Goal: Task Accomplishment & Management: Complete application form

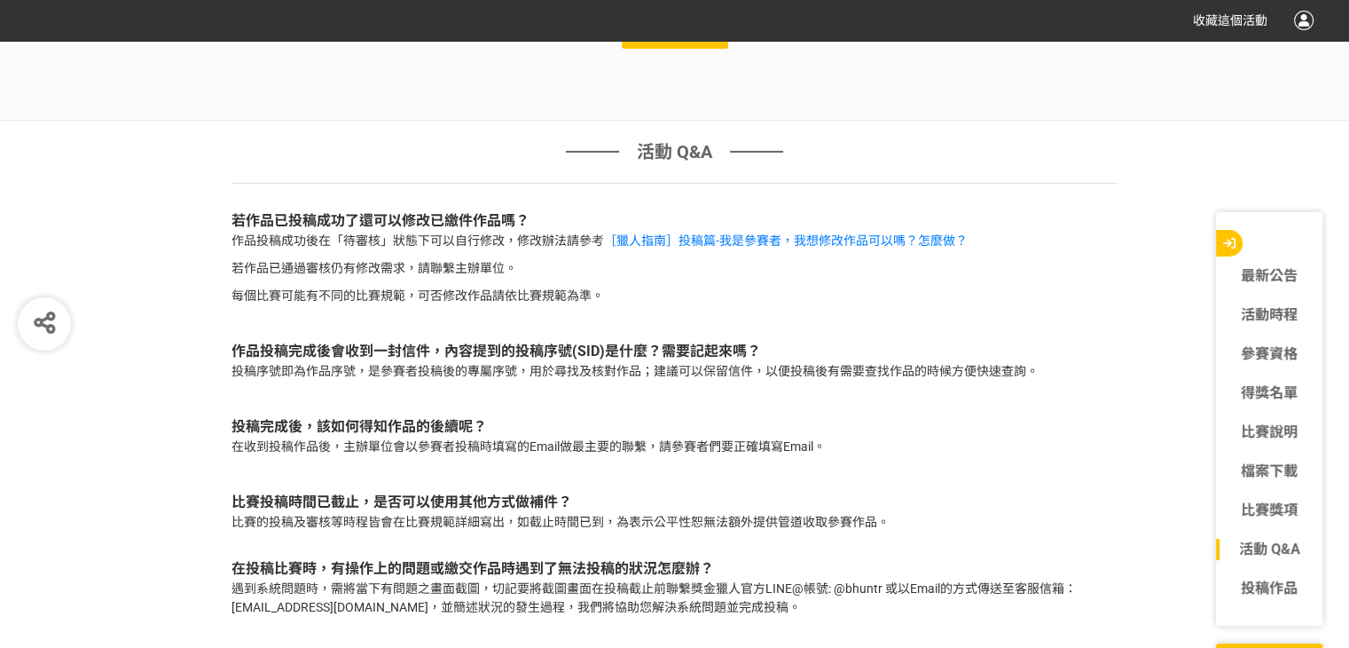
scroll to position [5725, 0]
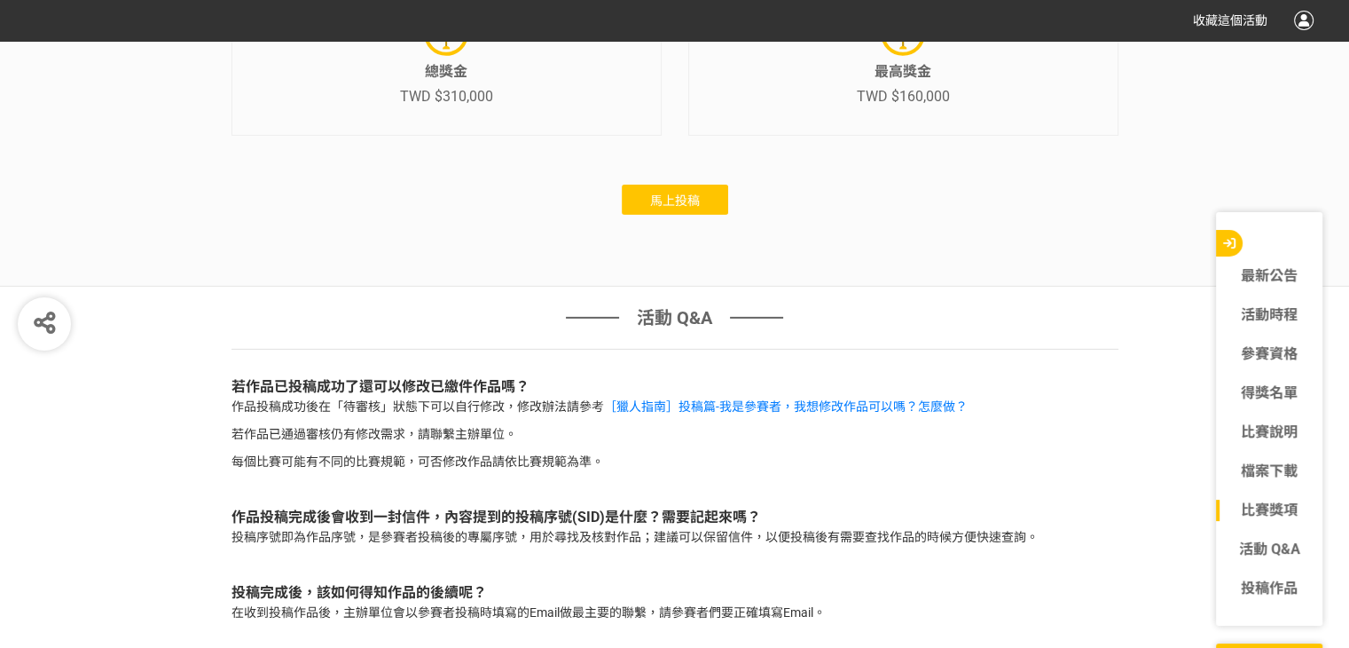
click at [658, 208] on span "馬上投稿" at bounding box center [675, 200] width 50 height 14
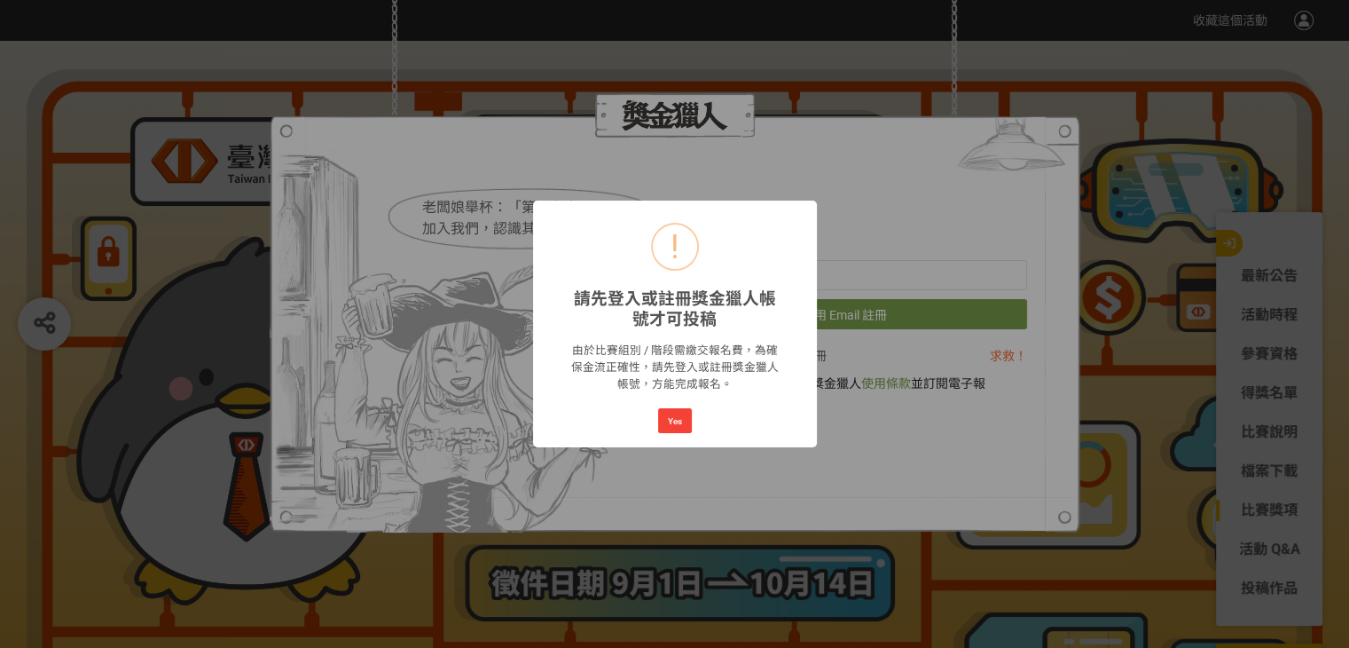
scroll to position [0, 0]
click at [669, 414] on button "Yes" at bounding box center [675, 420] width 34 height 25
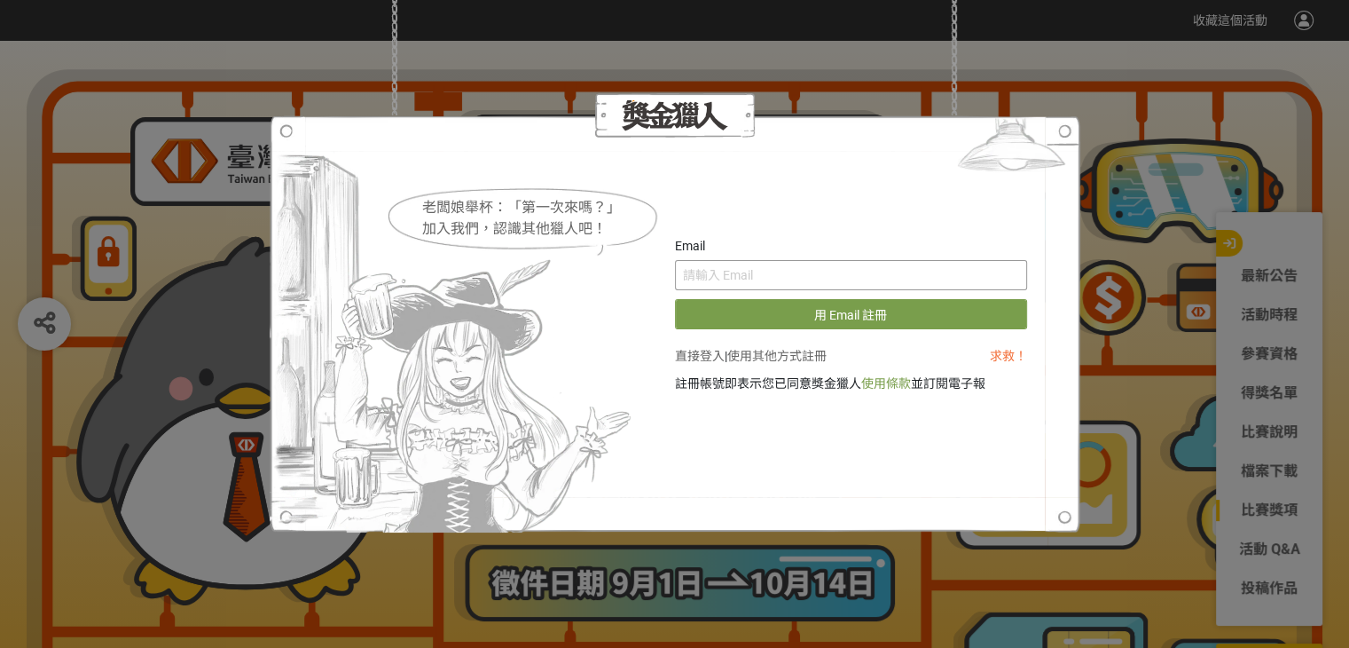
click at [727, 288] on input "text" at bounding box center [851, 275] width 352 height 30
type input "[EMAIL_ADDRESS][DOMAIN_NAME]"
click at [675, 299] on button "用 Email 註冊" at bounding box center [851, 314] width 352 height 30
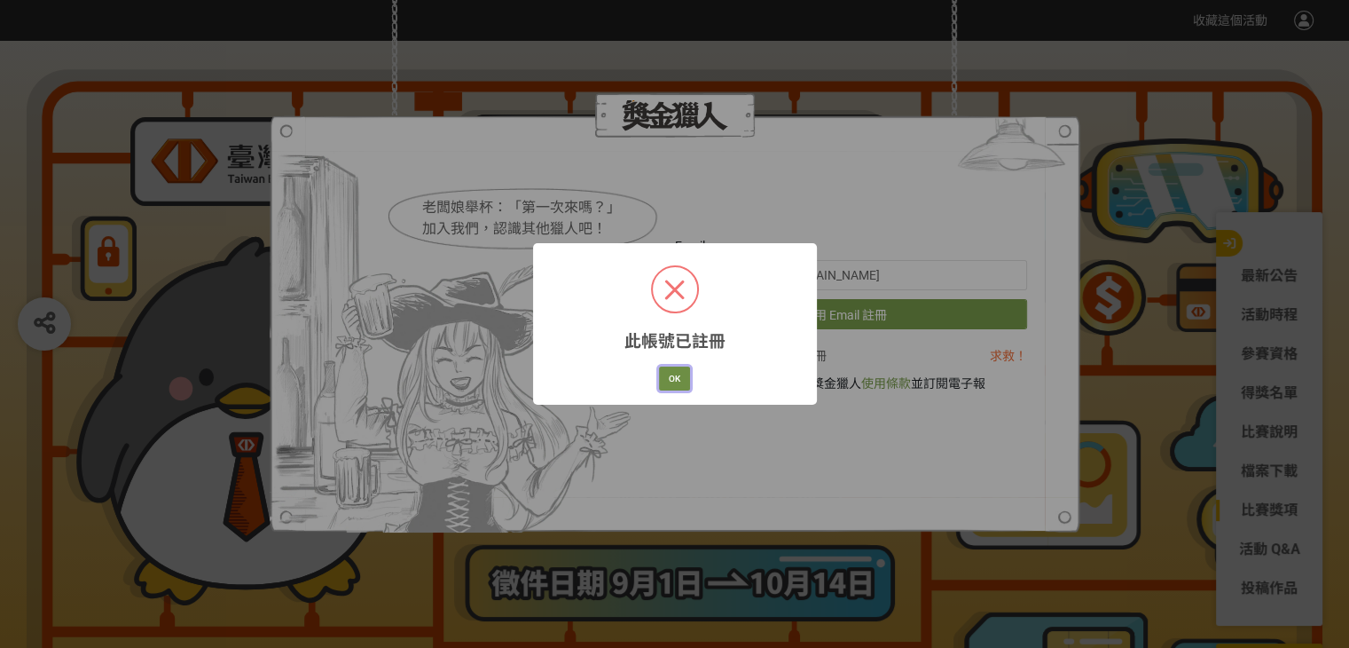
click at [680, 377] on button "OK" at bounding box center [674, 378] width 31 height 25
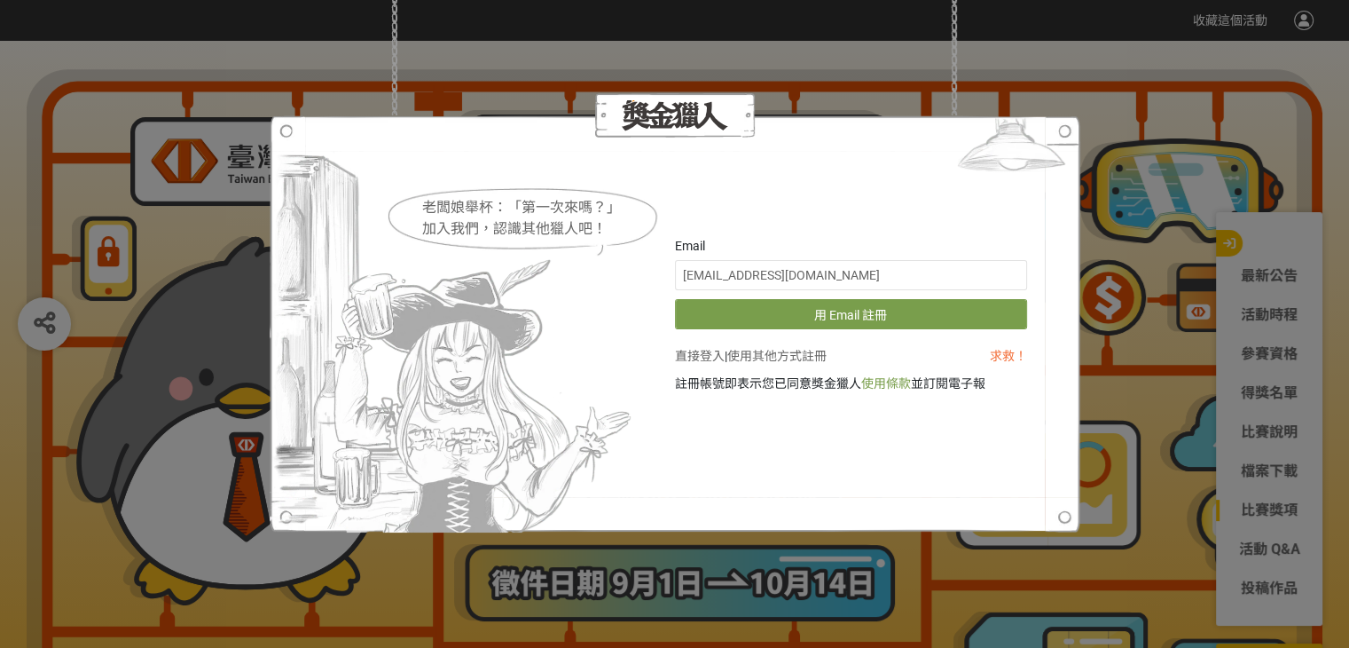
click at [703, 358] on link "直接登入" at bounding box center [700, 356] width 50 height 14
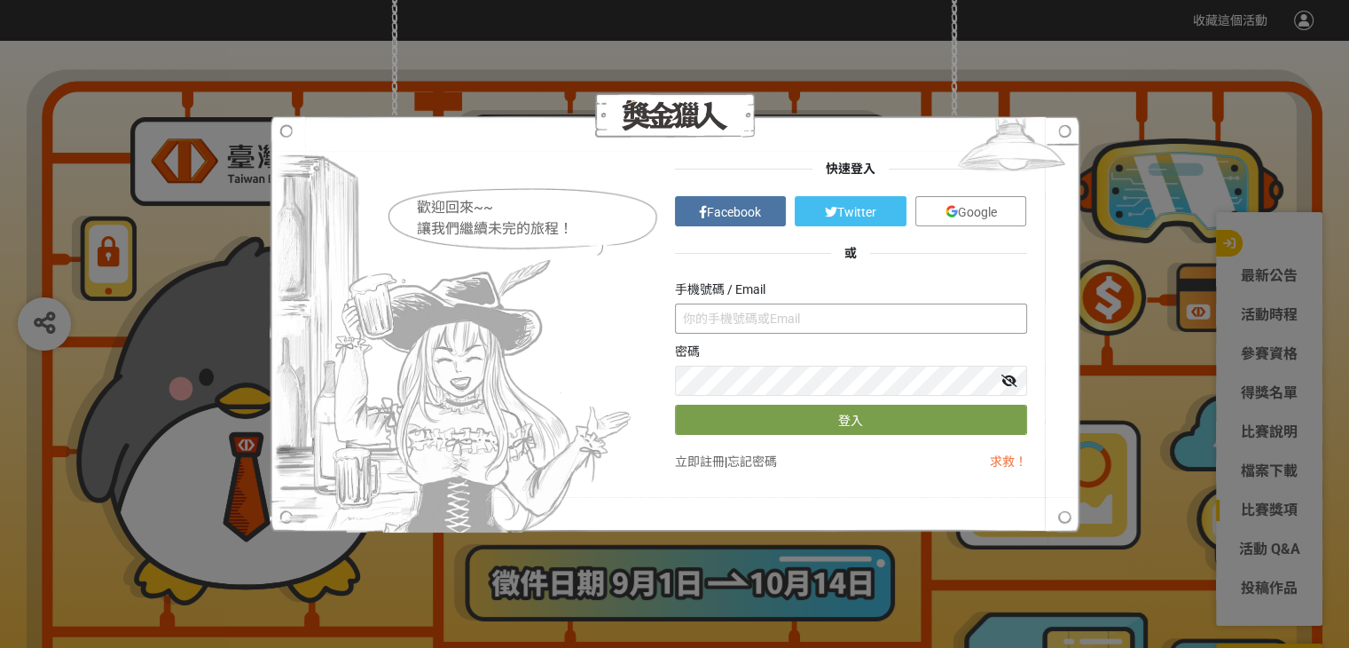
click at [711, 321] on input "text" at bounding box center [851, 318] width 352 height 30
type input "[EMAIL_ADDRESS][DOMAIN_NAME]"
click at [740, 417] on button "登入" at bounding box center [851, 420] width 352 height 30
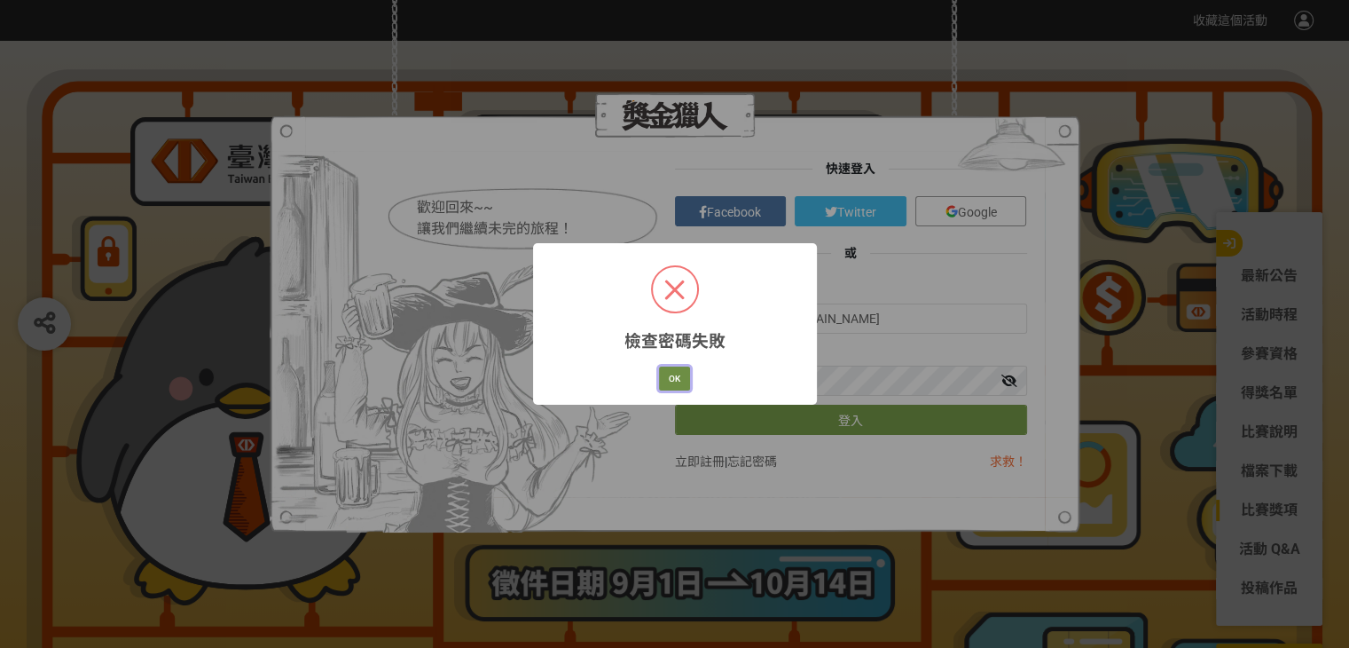
click at [678, 379] on button "OK" at bounding box center [674, 378] width 31 height 25
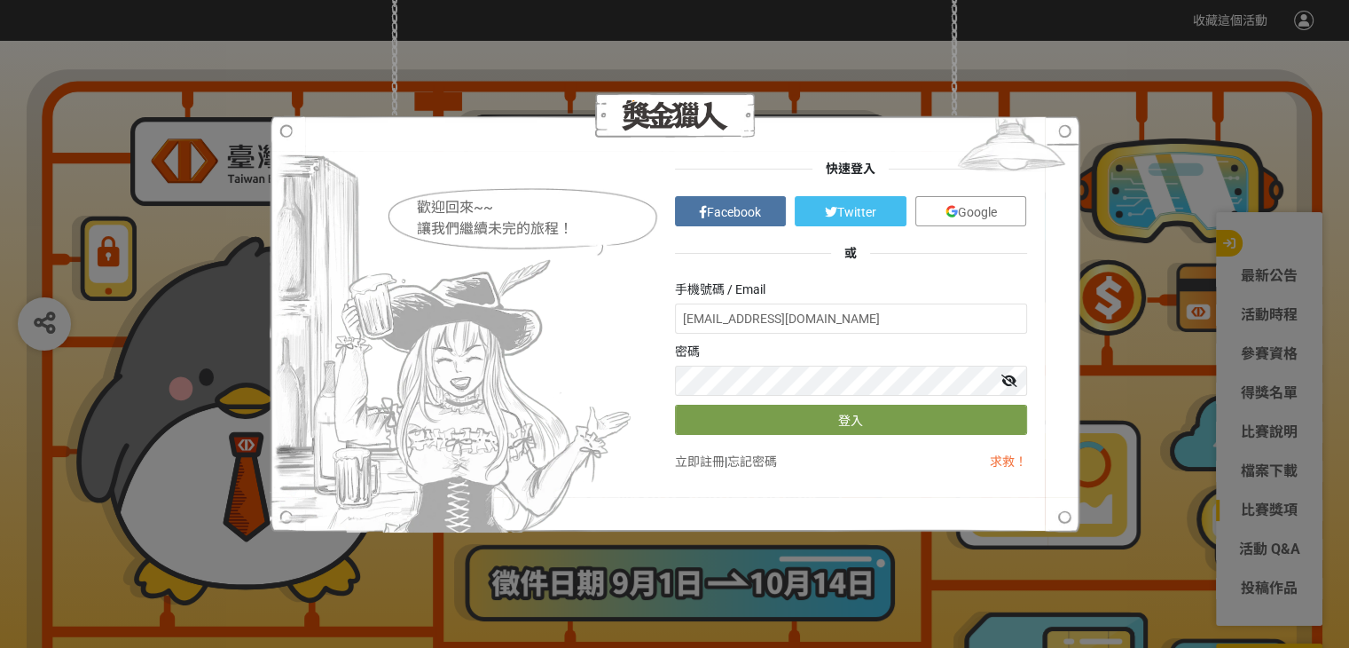
click at [1008, 386] on icon at bounding box center [1010, 380] width 16 height 12
click at [709, 406] on button "登入" at bounding box center [851, 420] width 352 height 30
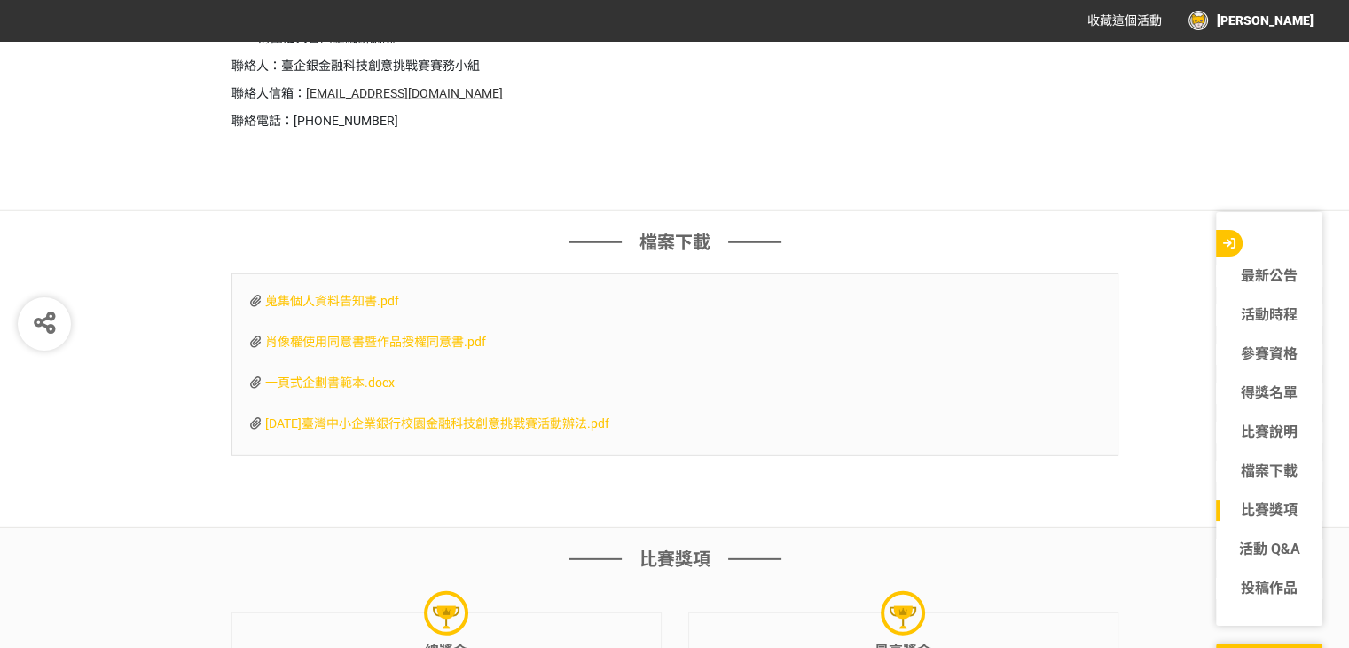
scroll to position [5678, 0]
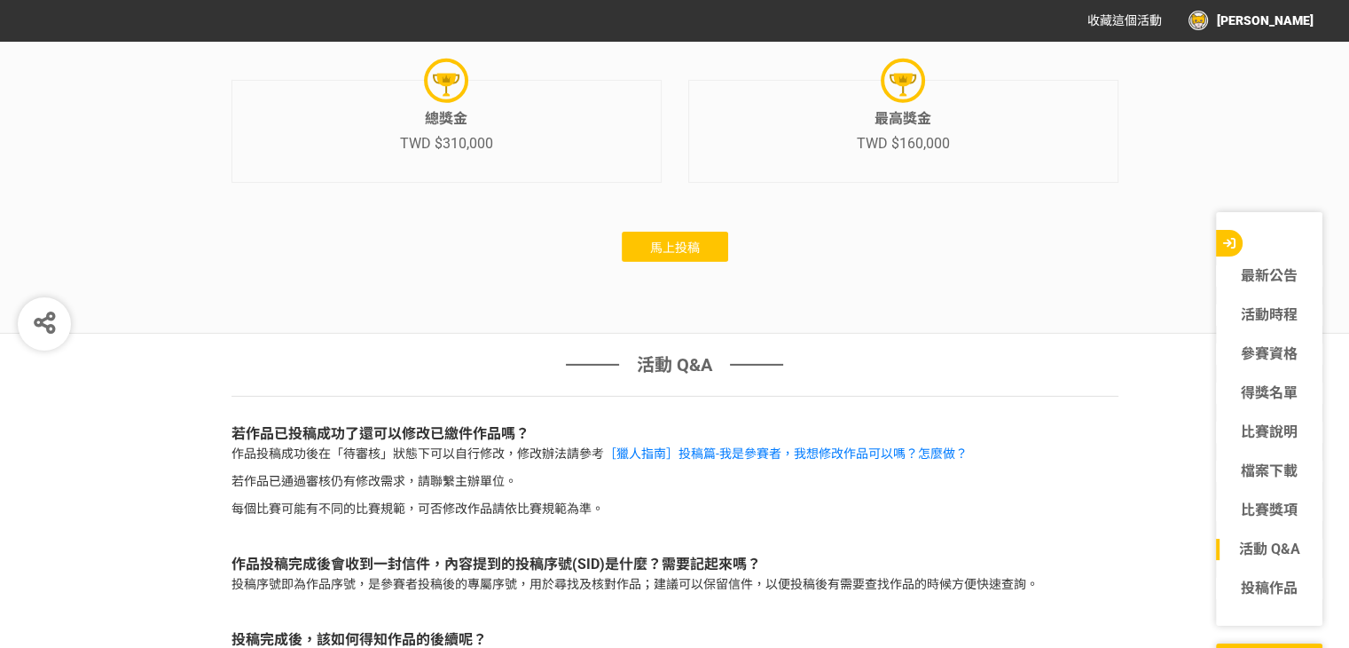
click at [639, 262] on button "馬上投稿" at bounding box center [675, 247] width 106 height 30
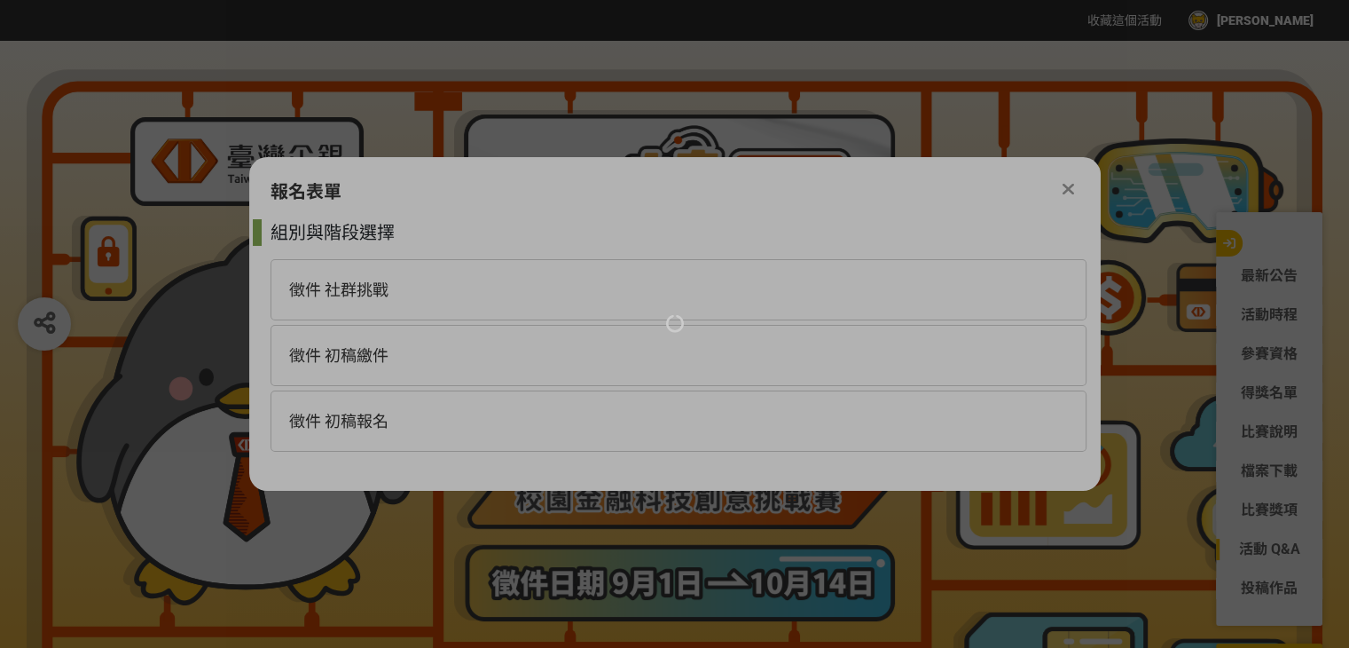
scroll to position [0, 0]
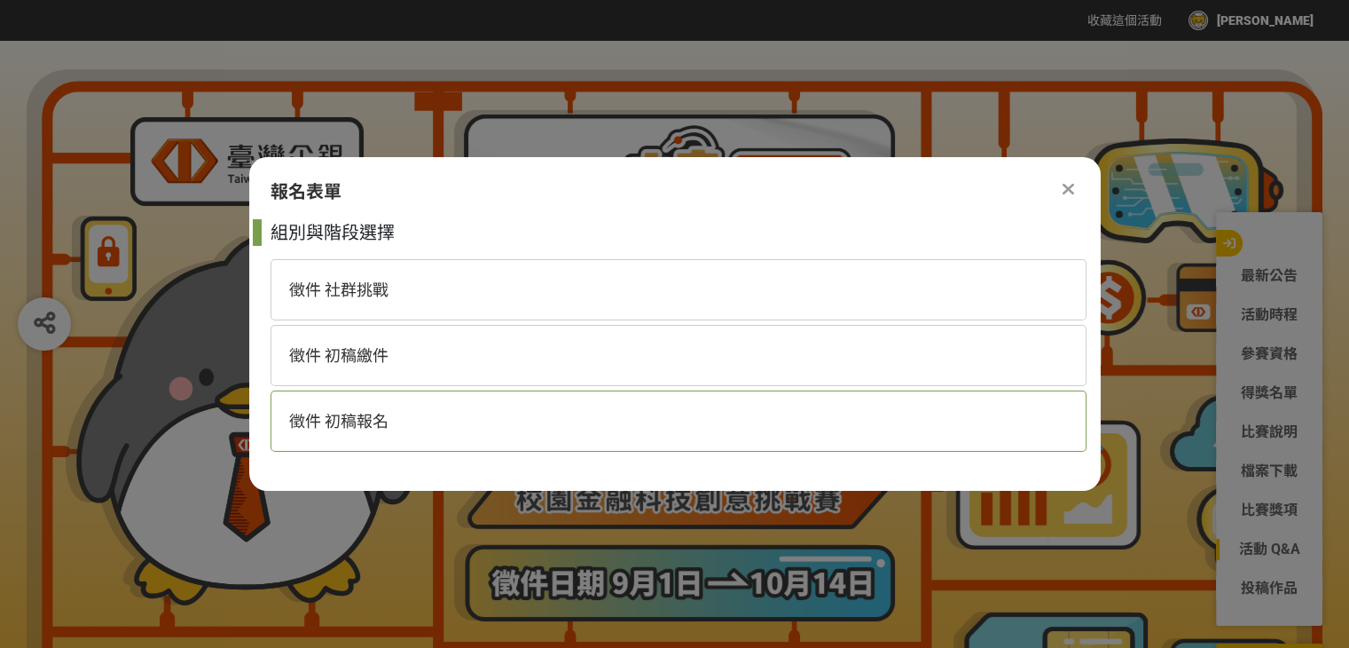
click at [381, 421] on span "徵件 初稿報名" at bounding box center [338, 421] width 99 height 19
select select "185368:185625"
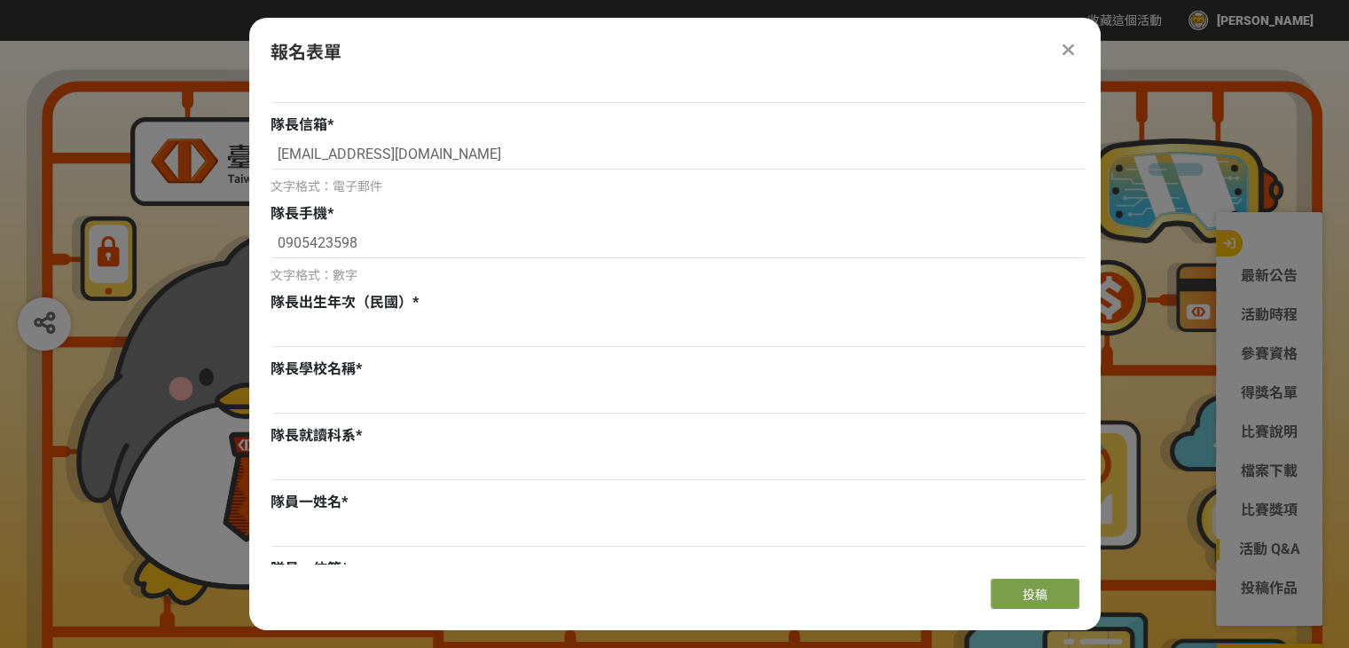
scroll to position [89, 0]
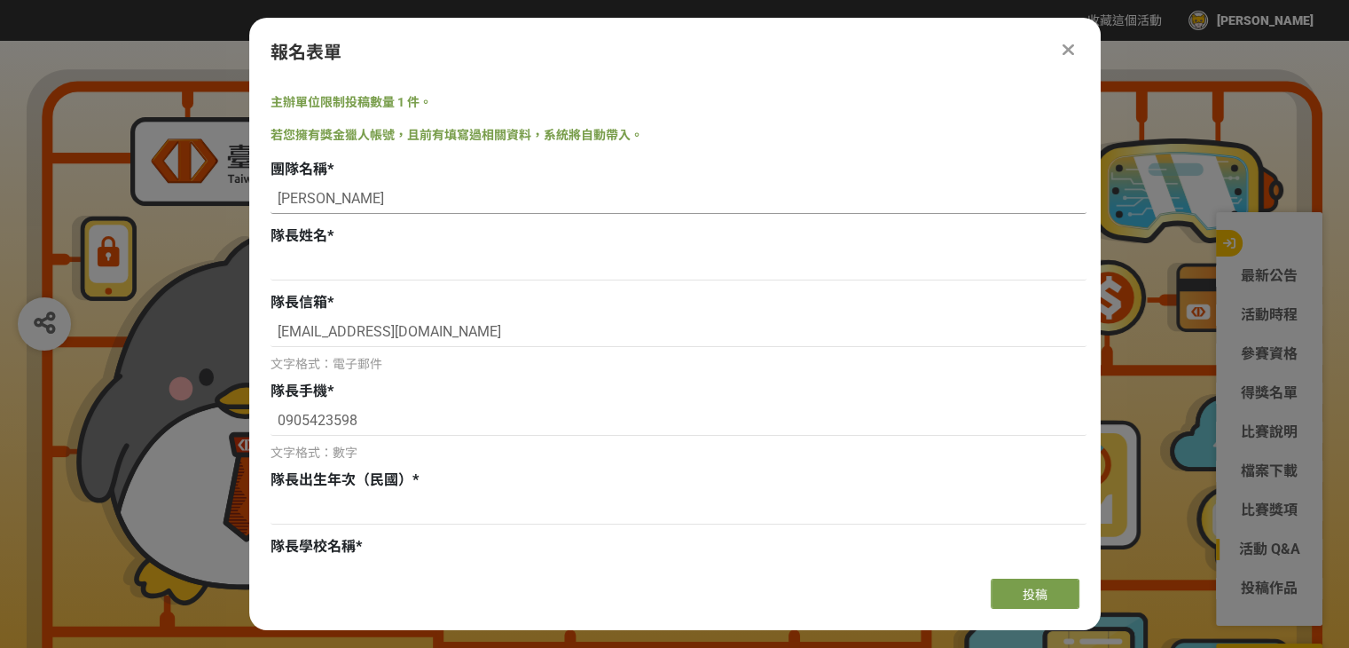
drag, startPoint x: 337, startPoint y: 200, endPoint x: 270, endPoint y: 202, distance: 67.4
click at [271, 202] on input "[PERSON_NAME]" at bounding box center [679, 199] width 816 height 30
type input "Hokii啦"
click at [311, 260] on input at bounding box center [679, 265] width 816 height 30
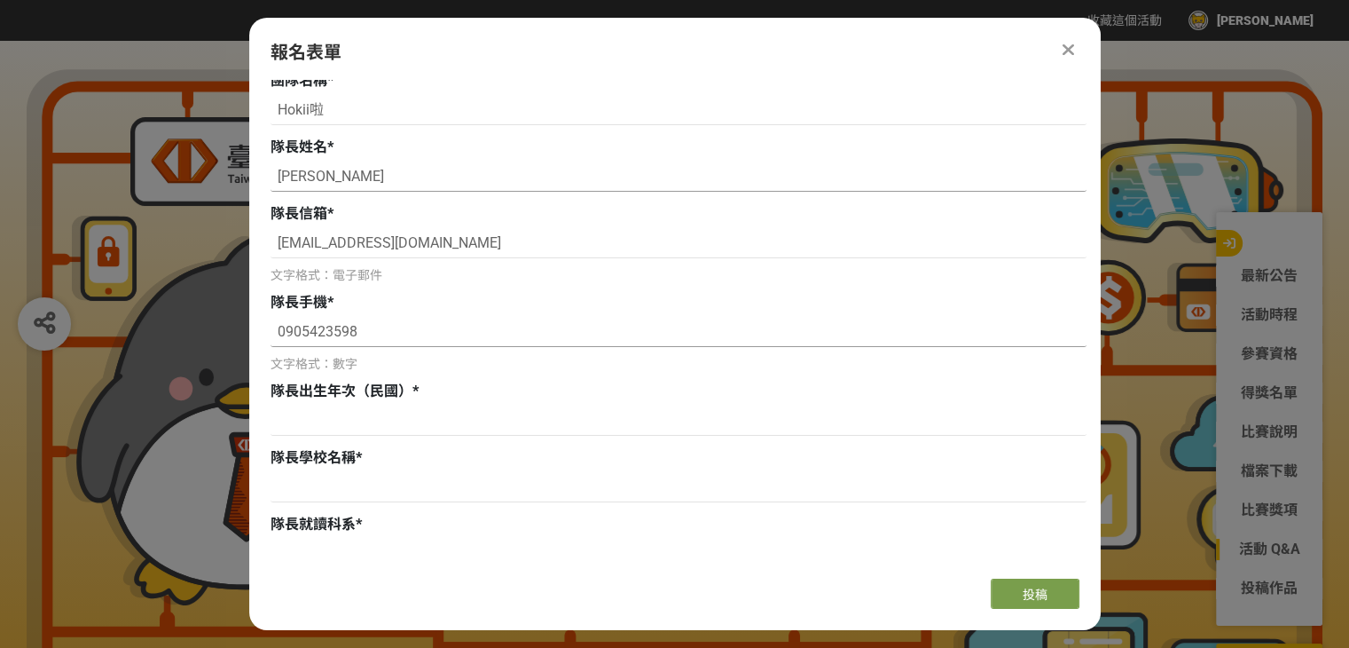
scroll to position [355, 0]
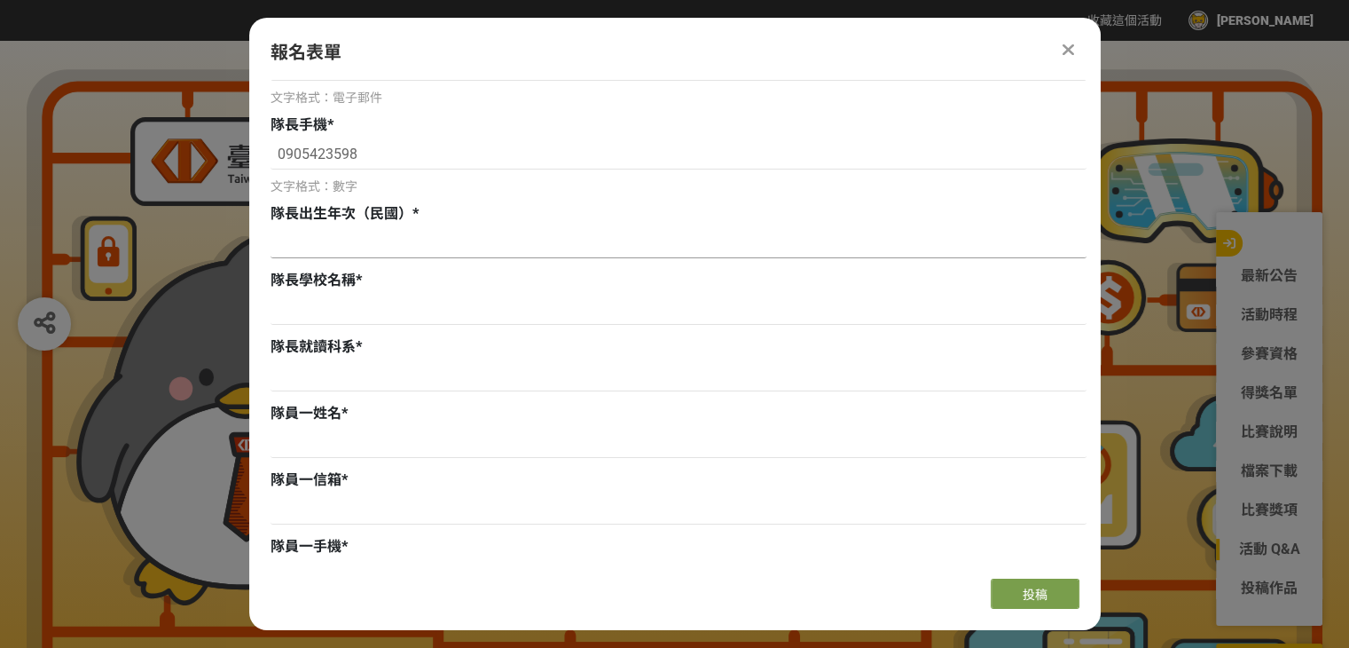
type input "[PERSON_NAME]"
click at [379, 232] on input at bounding box center [679, 243] width 816 height 30
type input "96"
click at [330, 310] on input at bounding box center [679, 310] width 816 height 30
type input "國立[GEOGRAPHIC_DATA]"
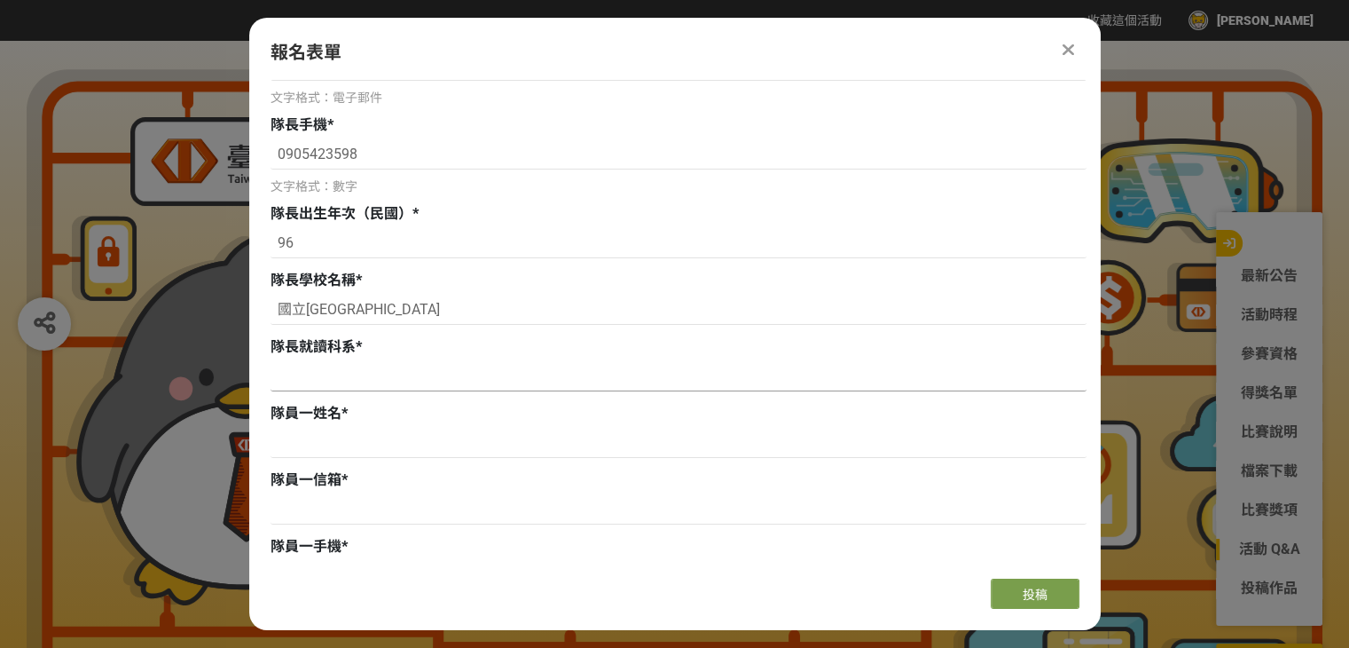
click at [303, 373] on input at bounding box center [679, 376] width 816 height 30
type input "財務金融系"
click at [300, 438] on input at bounding box center [679, 443] width 816 height 30
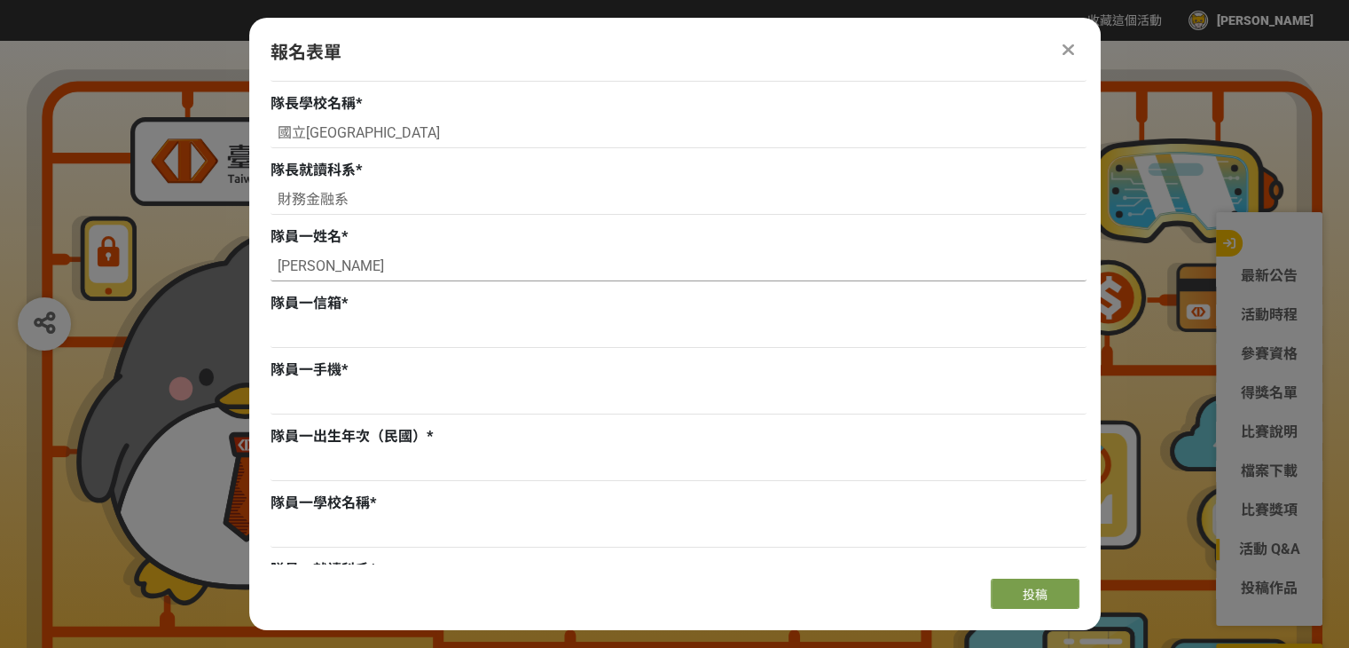
scroll to position [532, 0]
type input "[PERSON_NAME]"
click at [333, 326] on input at bounding box center [679, 332] width 816 height 30
type input "ㄟ"
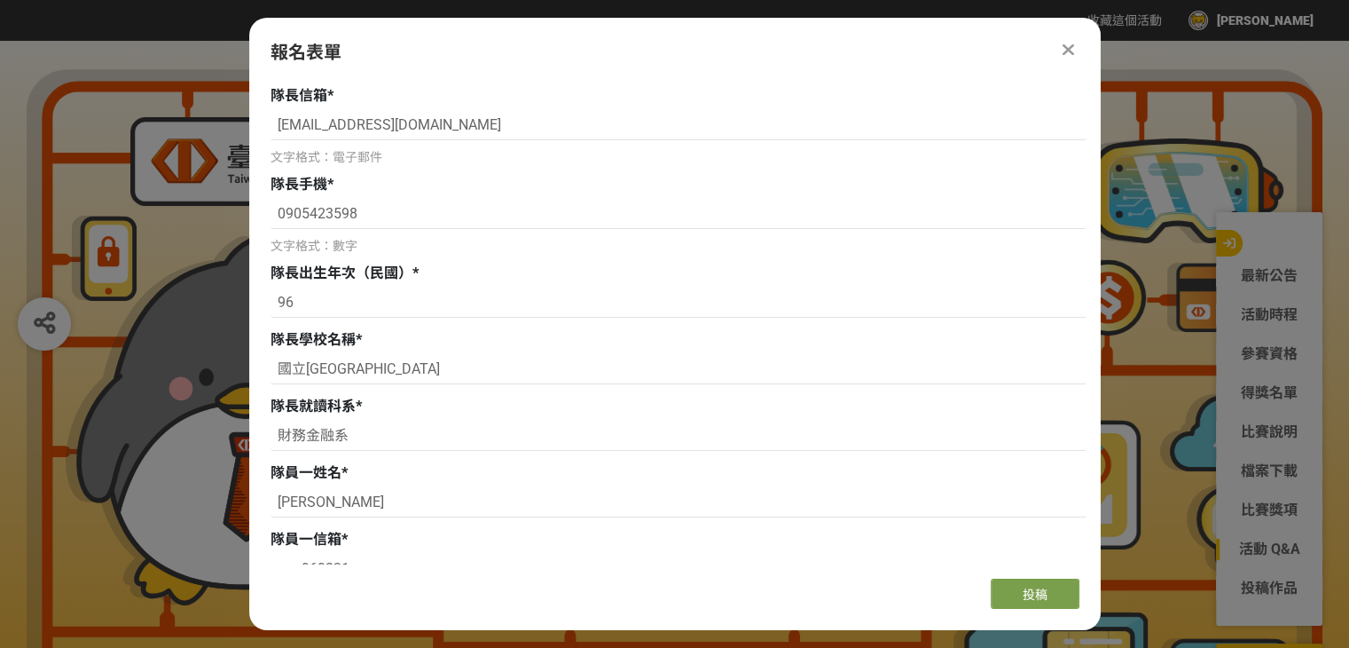
scroll to position [266, 0]
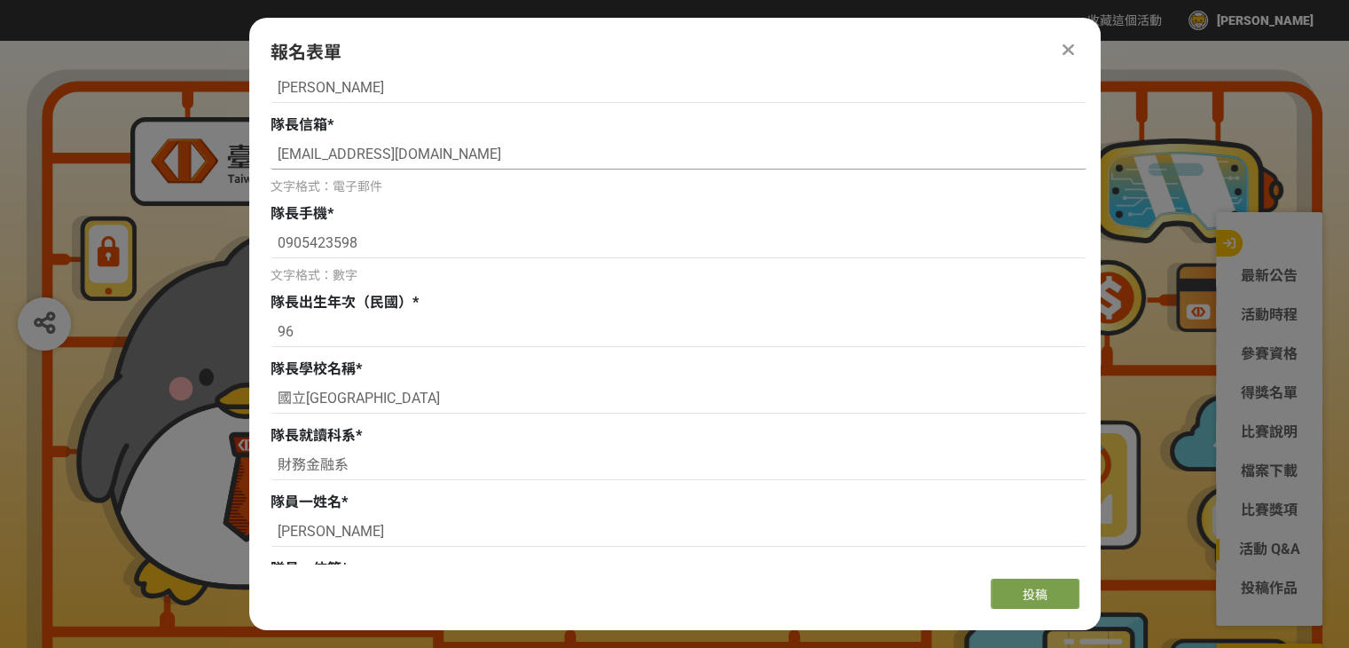
drag, startPoint x: 343, startPoint y: 155, endPoint x: 425, endPoint y: 158, distance: 81.7
click at [425, 158] on input "[EMAIL_ADDRESS][DOMAIN_NAME]" at bounding box center [679, 154] width 816 height 30
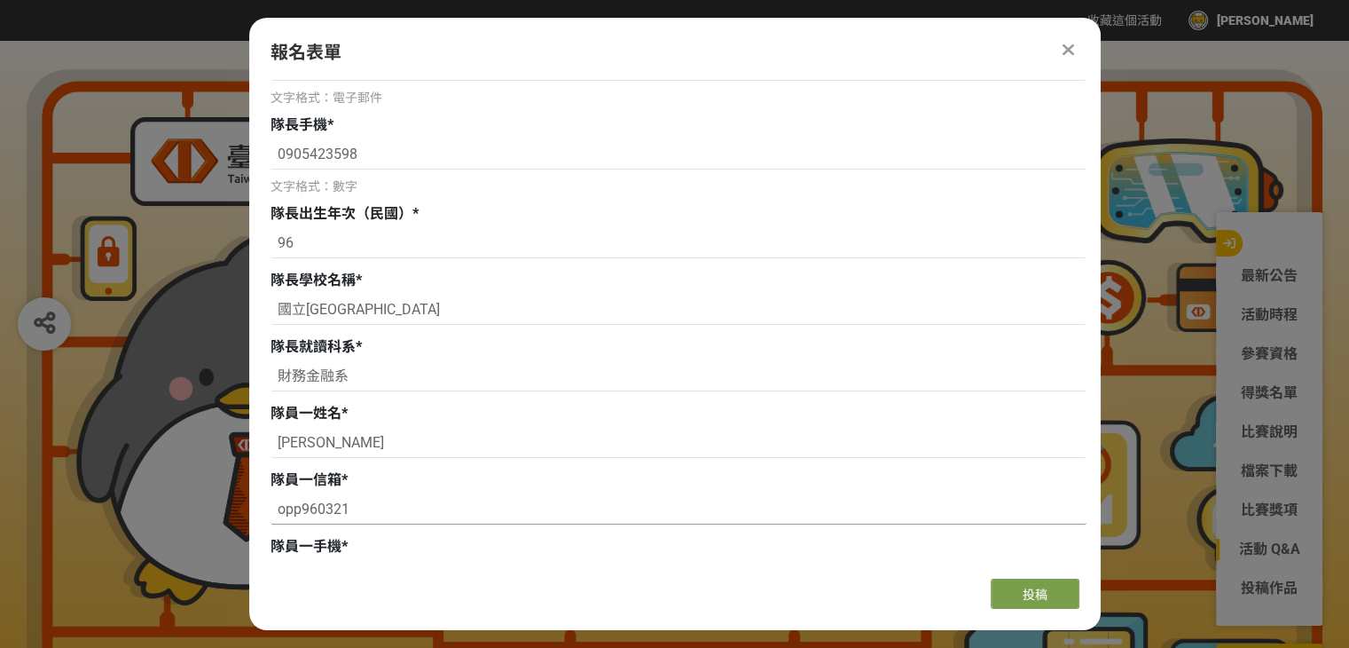
click at [360, 507] on input "opp960321" at bounding box center [679, 509] width 816 height 30
paste input "@[DOMAIN_NAME]"
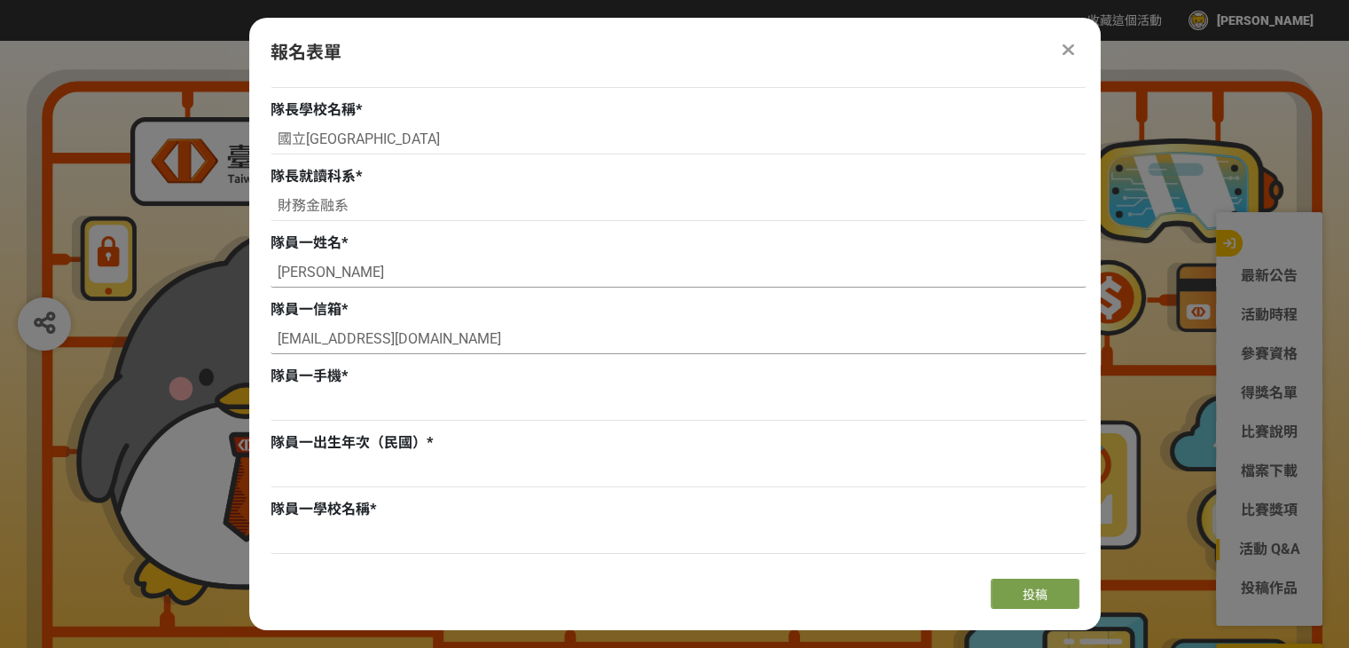
scroll to position [532, 0]
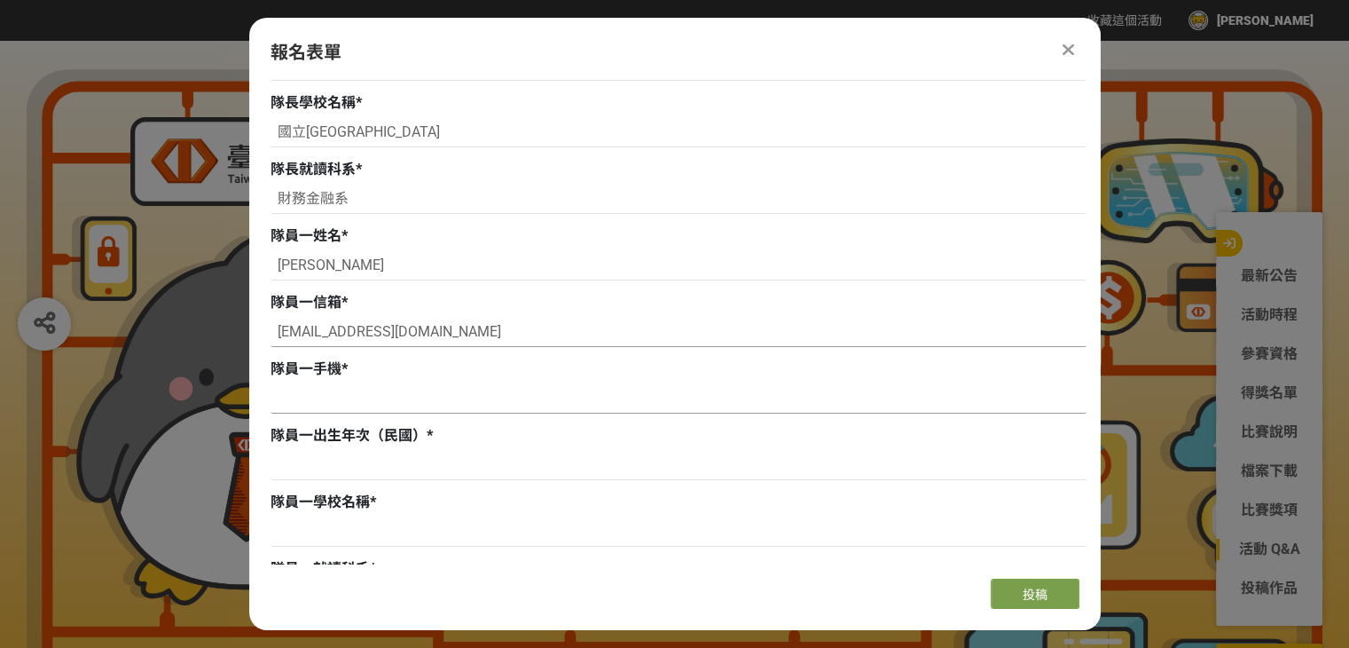
type input "[EMAIL_ADDRESS][DOMAIN_NAME]"
click at [291, 405] on input at bounding box center [679, 398] width 816 height 30
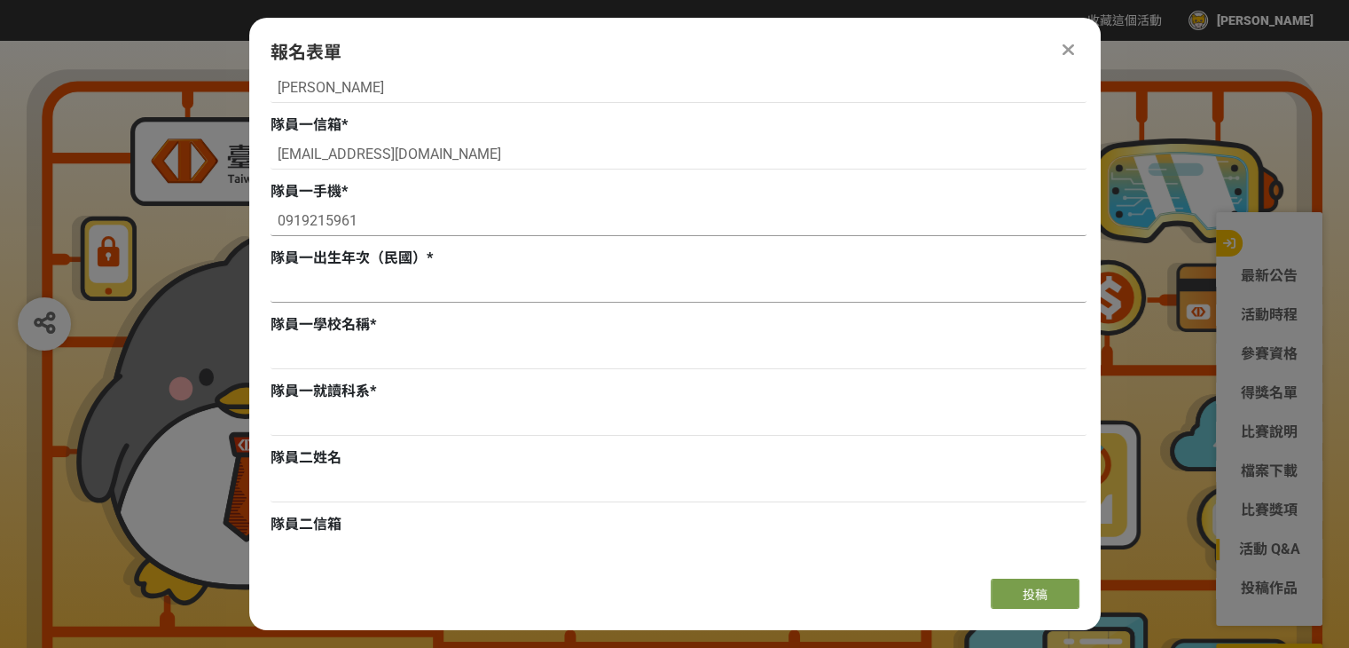
type input "0919215961"
click at [348, 287] on input at bounding box center [679, 287] width 816 height 30
type input "96"
click at [358, 343] on input at bounding box center [679, 354] width 816 height 30
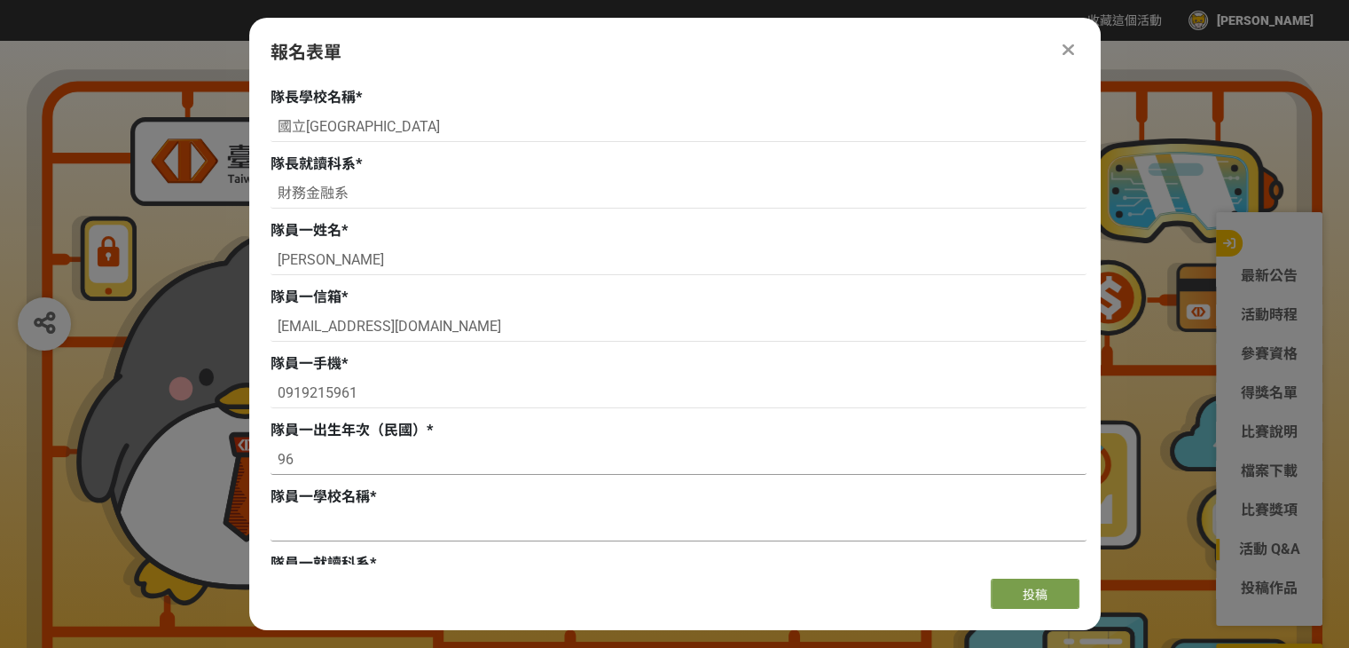
scroll to position [532, 0]
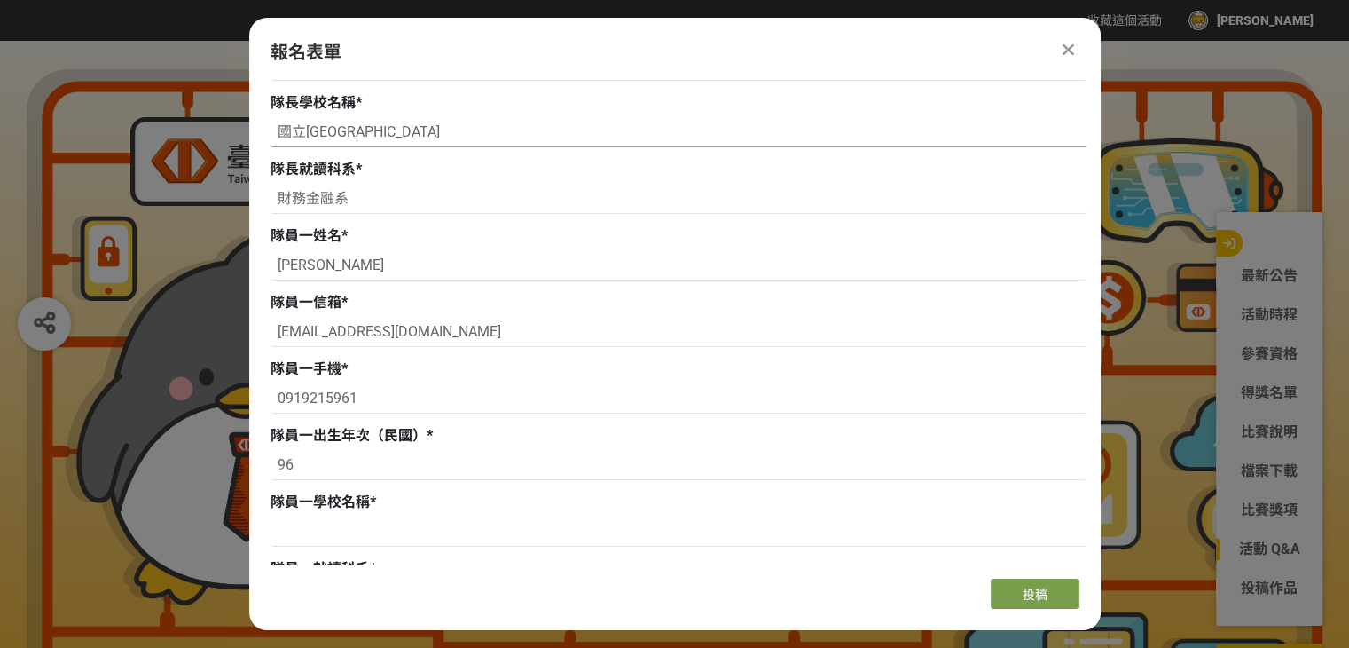
drag, startPoint x: 389, startPoint y: 135, endPoint x: 251, endPoint y: 127, distance: 137.7
click at [251, 127] on div "組別與階段選擇 徵件 社群挑戰 徵件 初稿繳件 徵件 初稿報名 主辦單位限制投稿數量 1 件。 若您擁有獎金獵人帳號，且前有填寫過相關資料，系統將自動帶入。 …" at bounding box center [675, 322] width 852 height 484
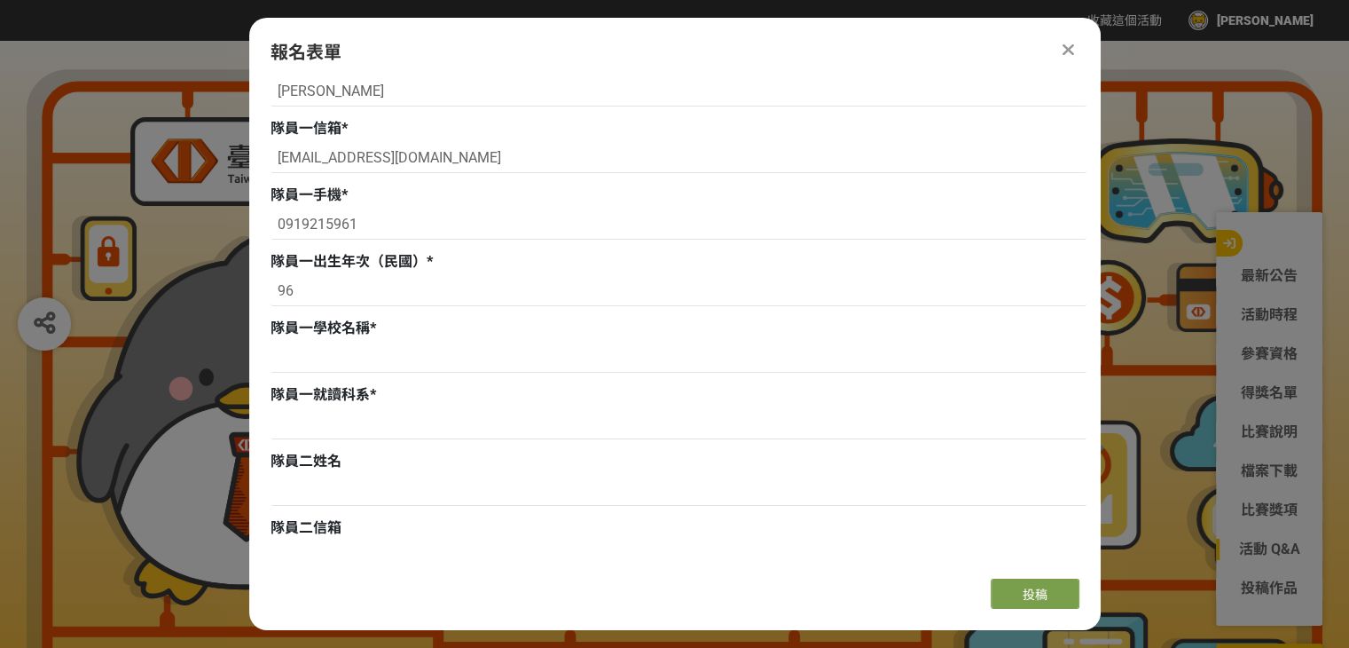
scroll to position [710, 0]
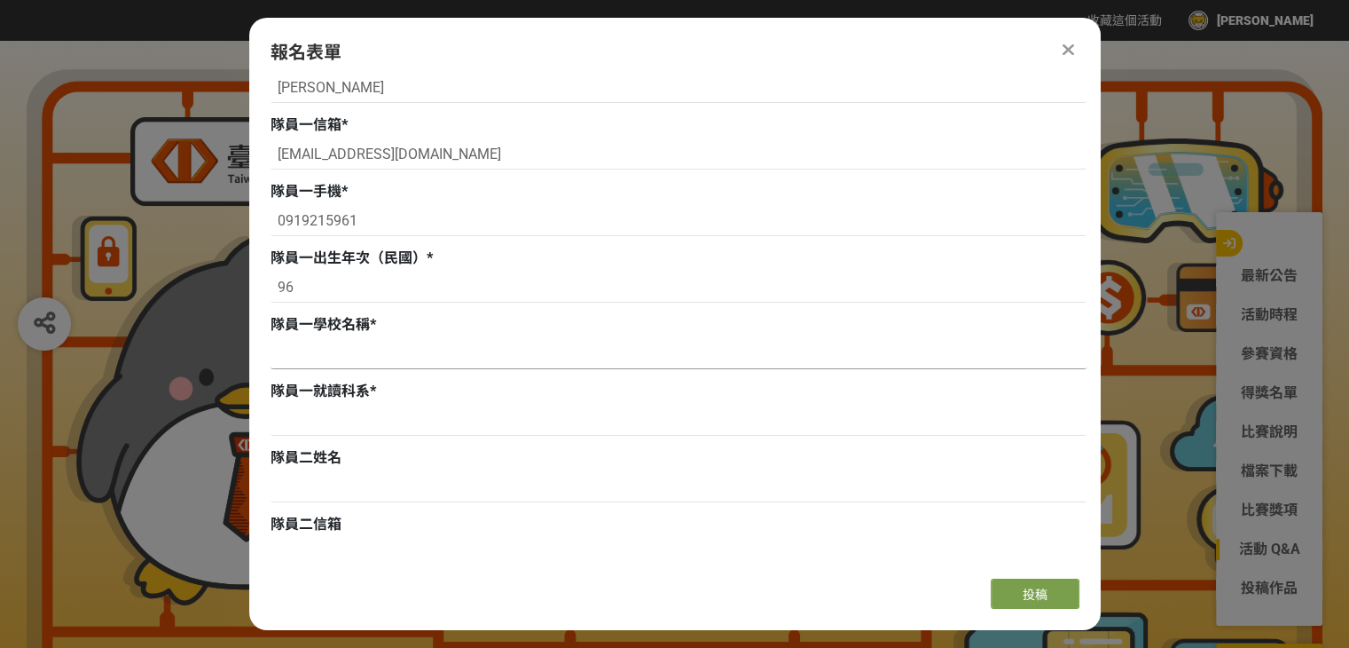
click at [373, 363] on input at bounding box center [679, 354] width 816 height 30
paste input "國立[GEOGRAPHIC_DATA]"
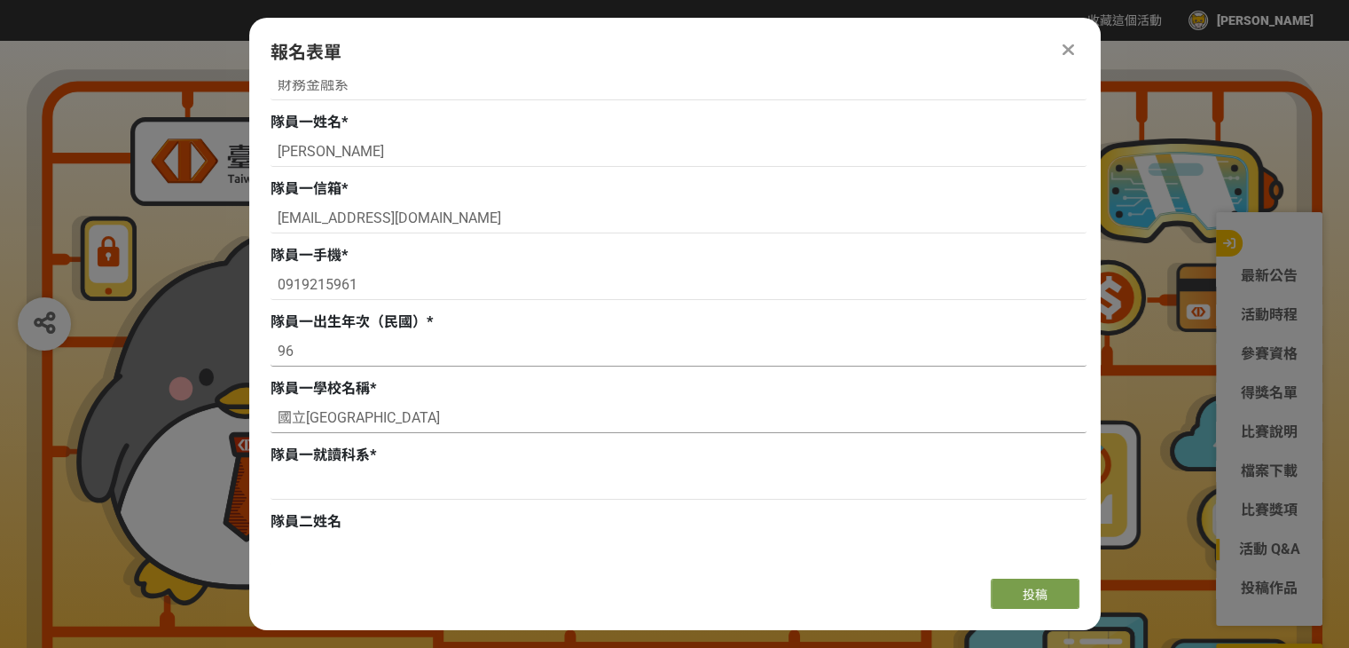
scroll to position [621, 0]
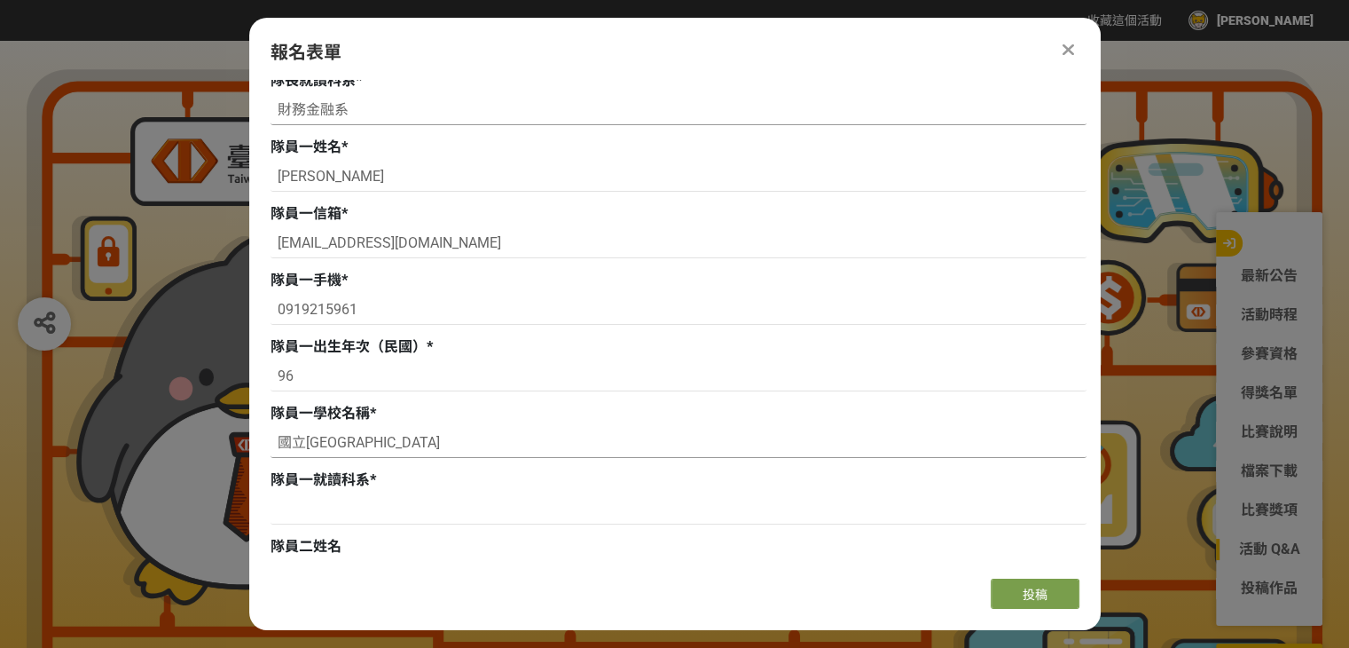
type input "國立[GEOGRAPHIC_DATA]"
drag, startPoint x: 351, startPoint y: 120, endPoint x: 278, endPoint y: 118, distance: 73.7
click at [278, 118] on input "財務金融系" at bounding box center [679, 110] width 816 height 30
click at [326, 502] on input at bounding box center [679, 509] width 816 height 30
paste input "財務金融系"
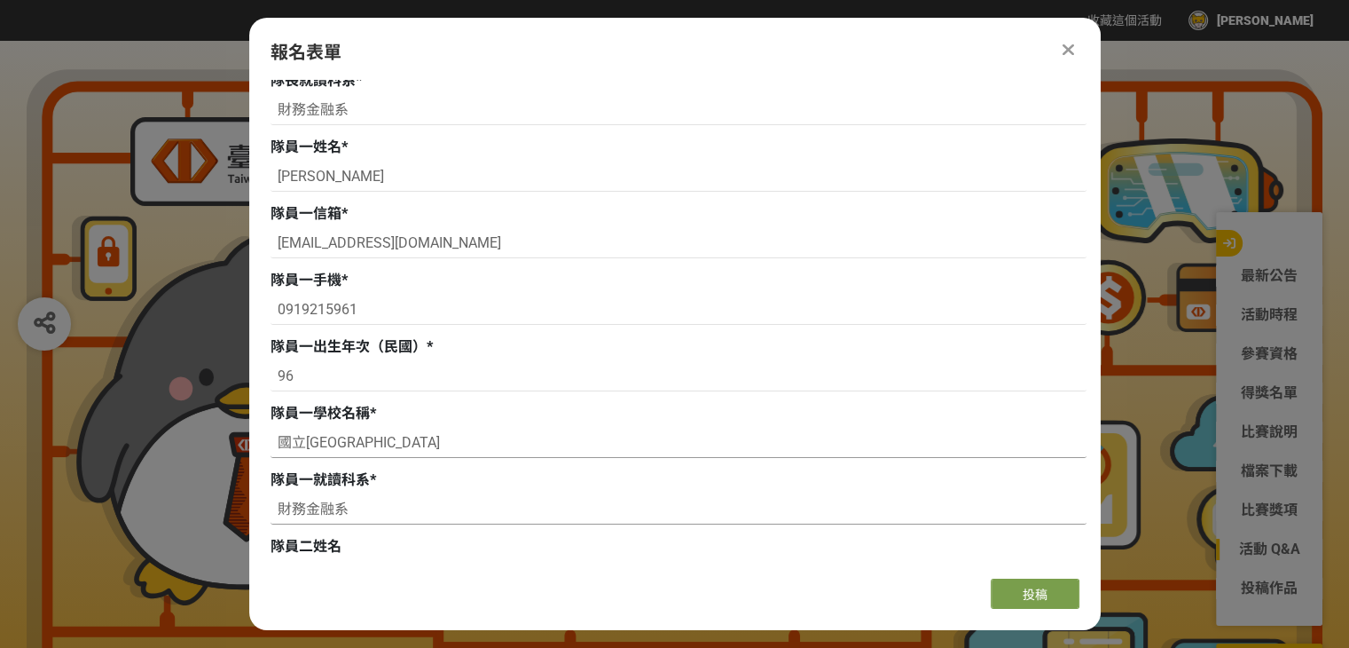
scroll to position [887, 0]
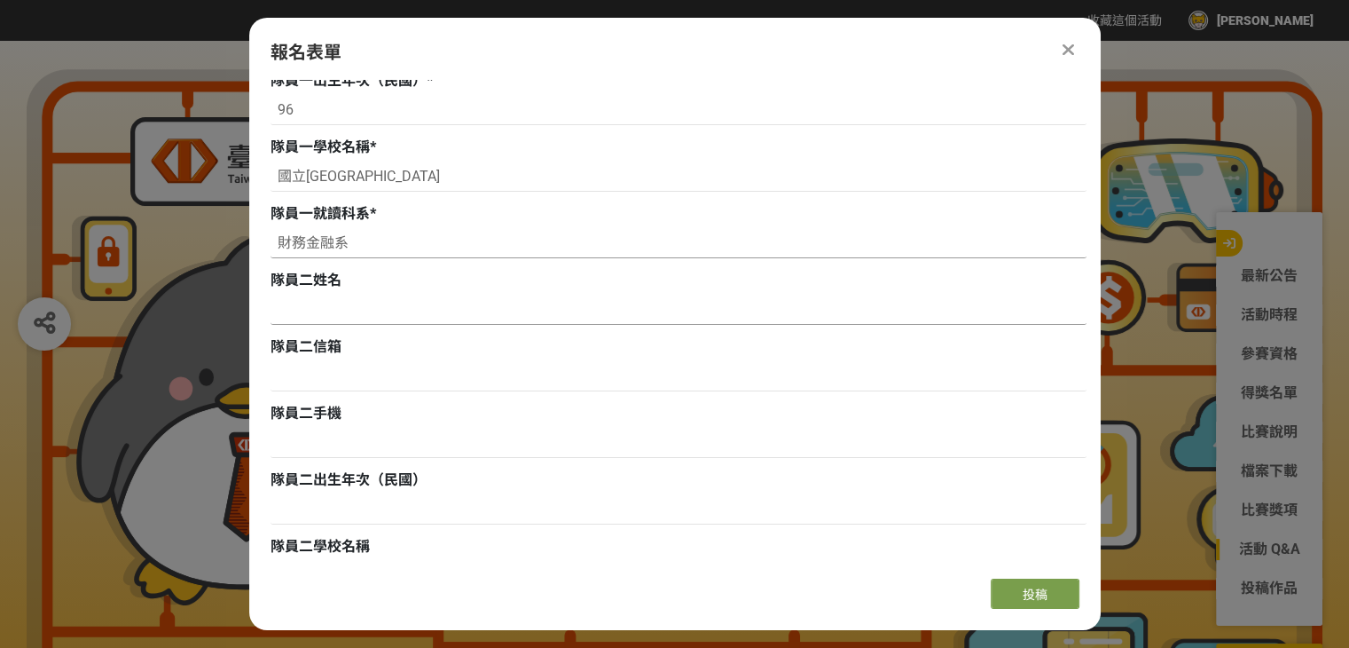
type input "財務金融系"
click at [352, 308] on input at bounding box center [679, 310] width 816 height 30
type input "[PERSON_NAME]"
click at [341, 377] on input at bounding box center [679, 376] width 816 height 30
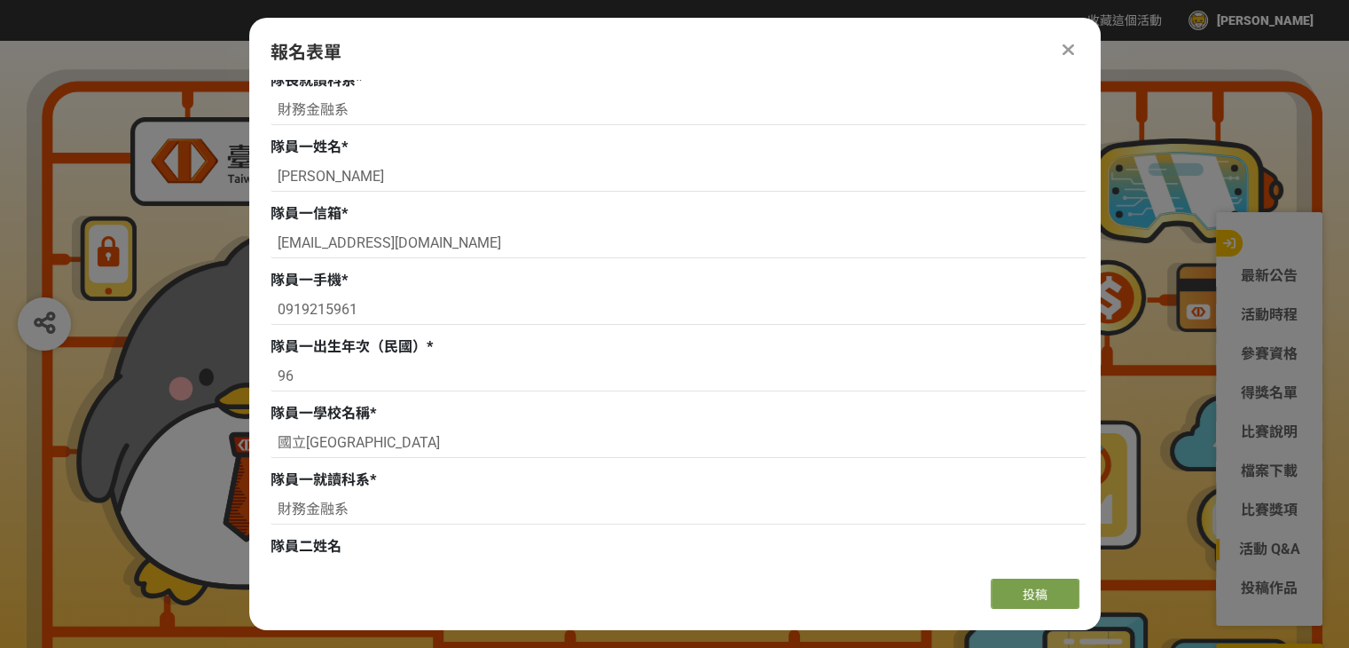
scroll to position [444, 0]
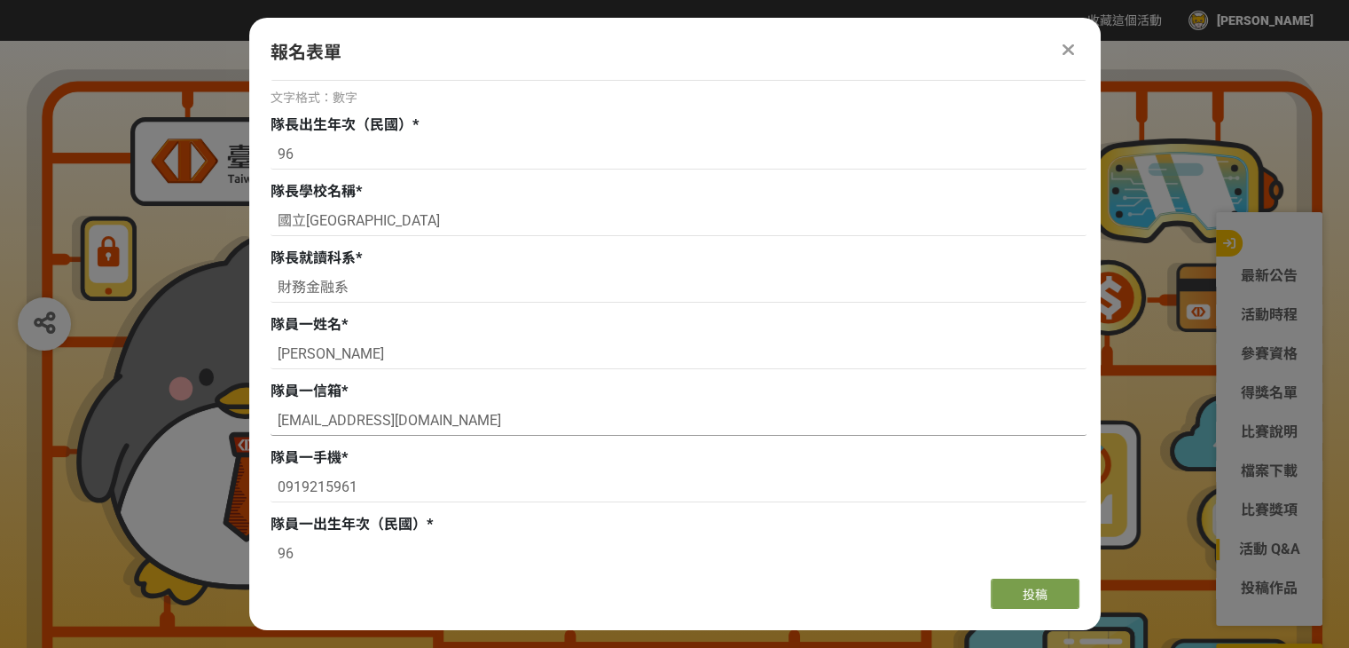
drag, startPoint x: 350, startPoint y: 423, endPoint x: 427, endPoint y: 420, distance: 77.3
click at [427, 420] on input "[EMAIL_ADDRESS][DOMAIN_NAME]" at bounding box center [679, 420] width 816 height 30
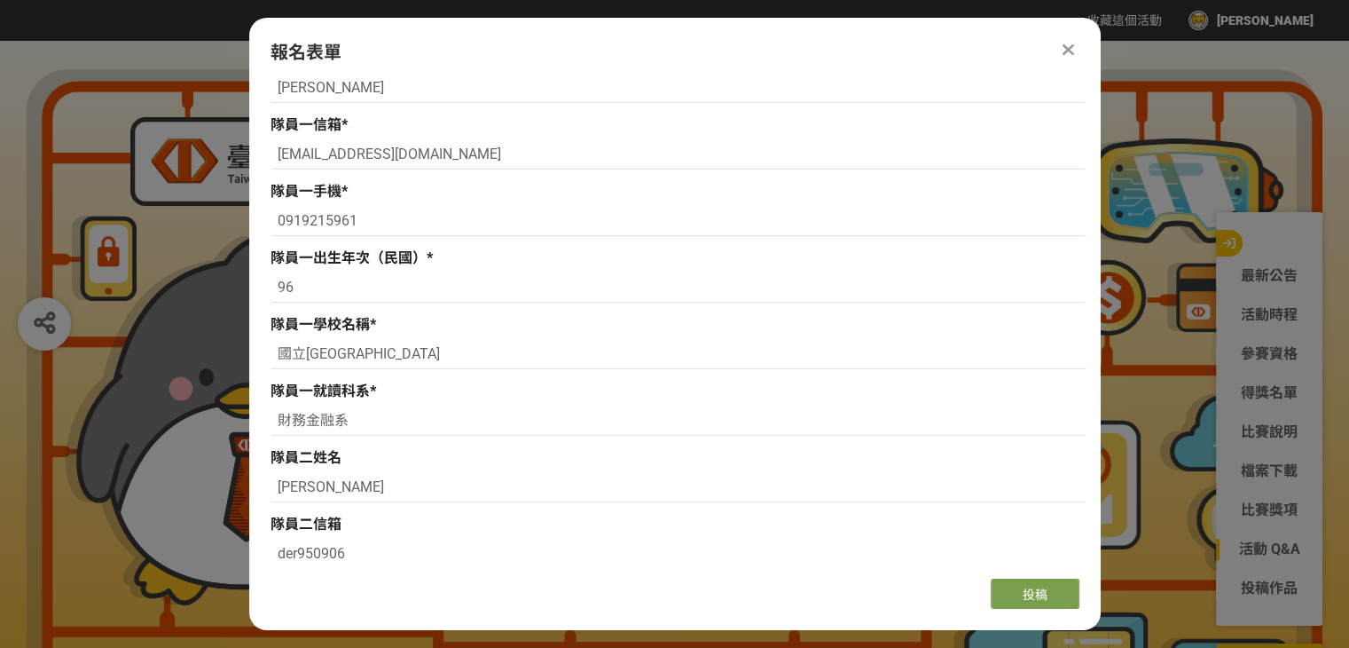
click at [365, 554] on input "der950906" at bounding box center [679, 553] width 816 height 30
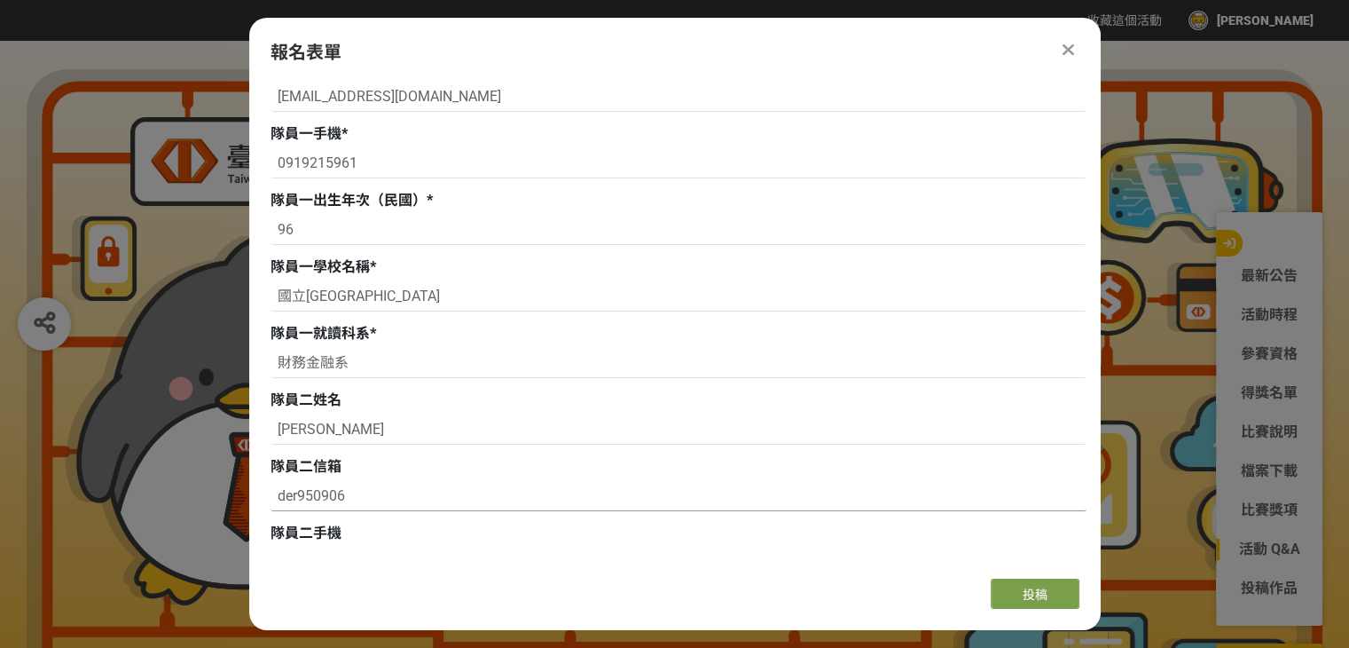
scroll to position [798, 0]
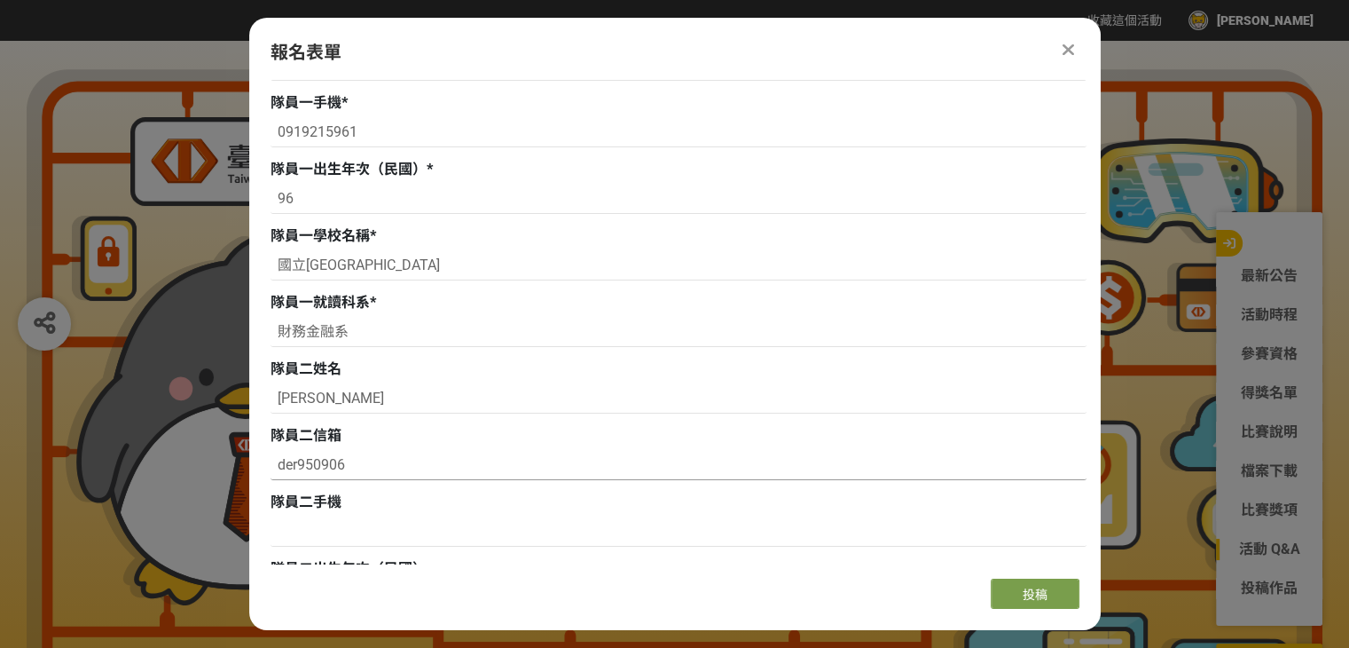
paste input "@[DOMAIN_NAME]"
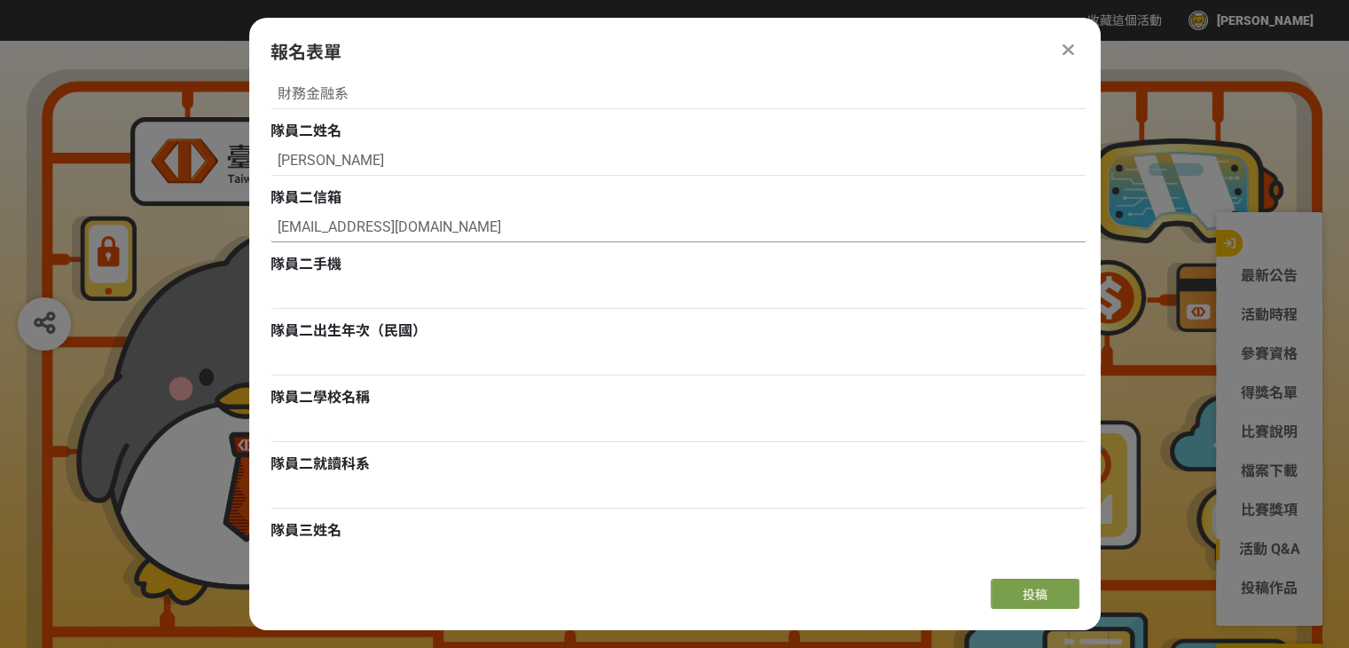
scroll to position [1153, 0]
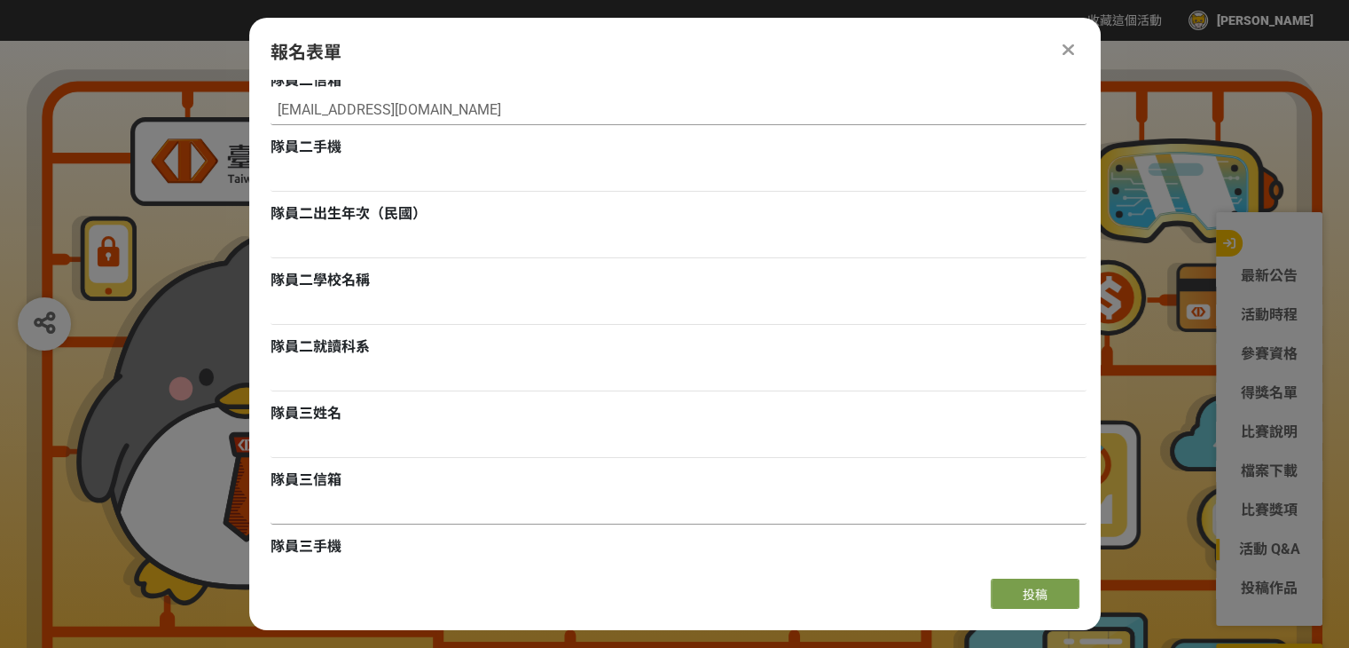
type input "[EMAIL_ADDRESS][DOMAIN_NAME]"
click at [338, 504] on input at bounding box center [679, 509] width 816 height 30
paste input "@[DOMAIN_NAME]"
click at [278, 505] on input "@[DOMAIN_NAME]" at bounding box center [679, 509] width 816 height 30
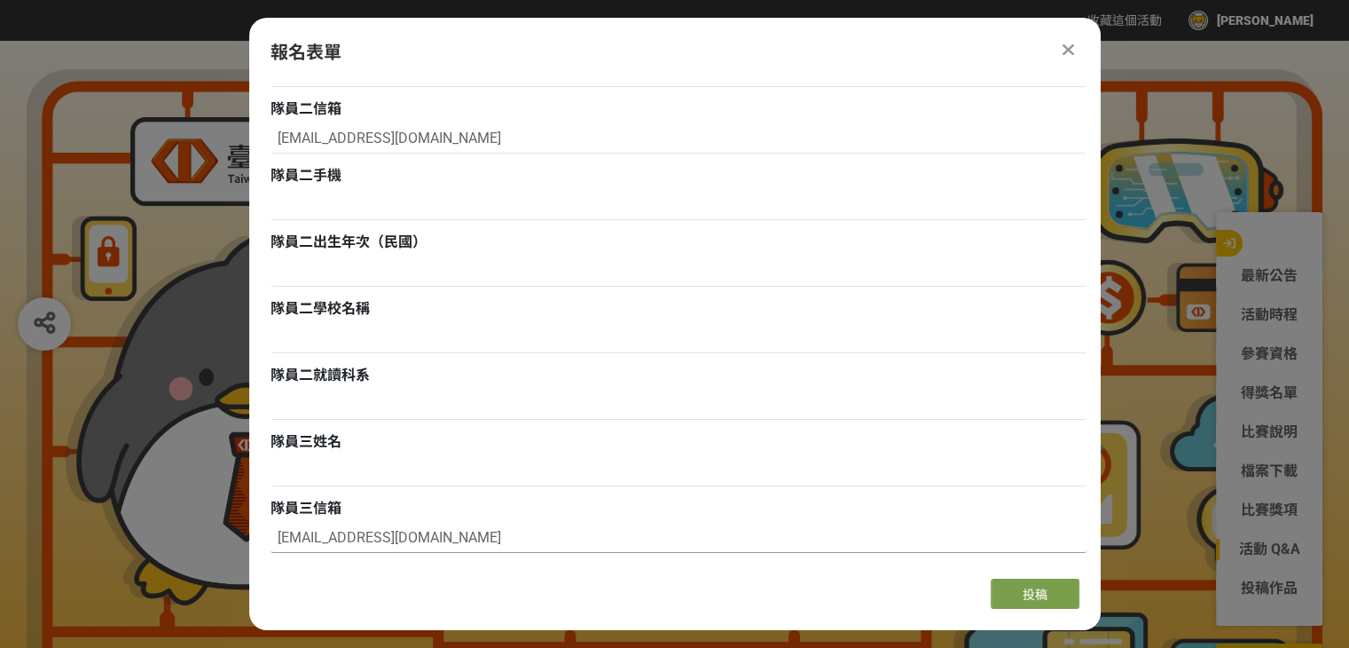
scroll to position [1331, 0]
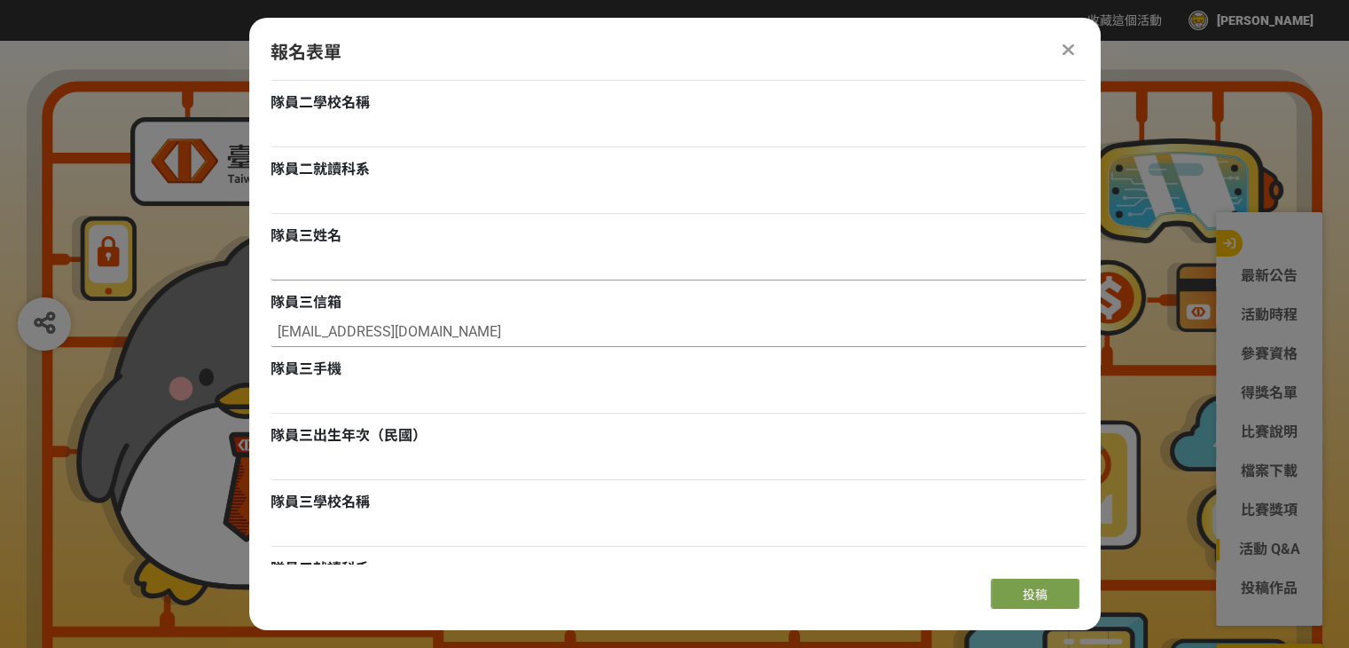
type input "[EMAIL_ADDRESS][DOMAIN_NAME]"
click at [384, 263] on input at bounding box center [679, 265] width 816 height 30
type input "s"
type input "[PERSON_NAME]"
click at [346, 408] on input at bounding box center [679, 398] width 816 height 30
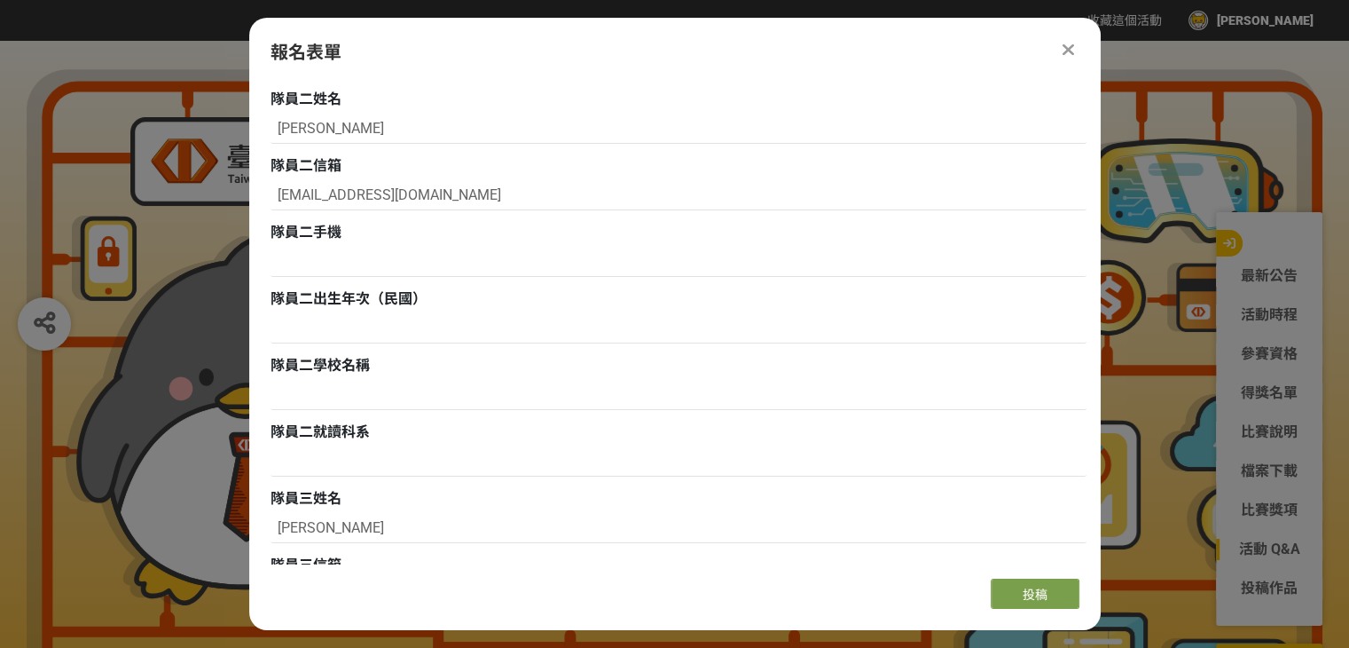
scroll to position [976, 0]
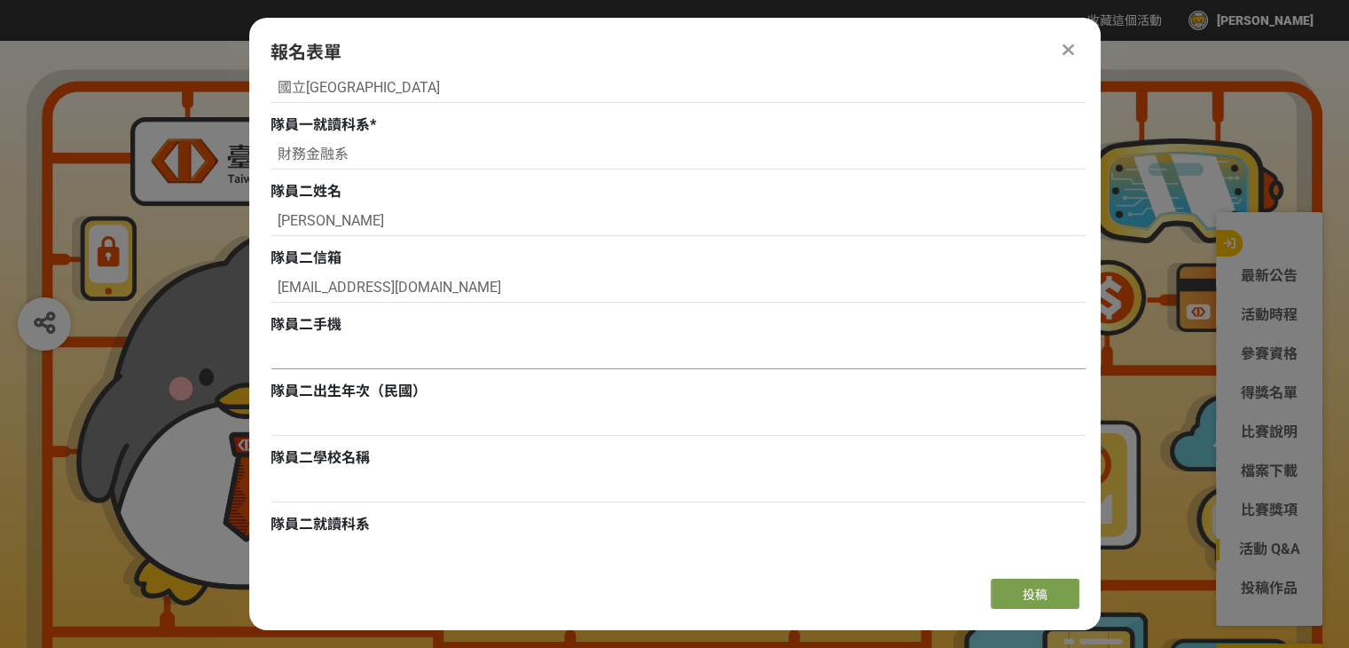
click at [365, 356] on input at bounding box center [679, 354] width 816 height 30
type input "0908316936"
click at [342, 411] on input at bounding box center [679, 420] width 816 height 30
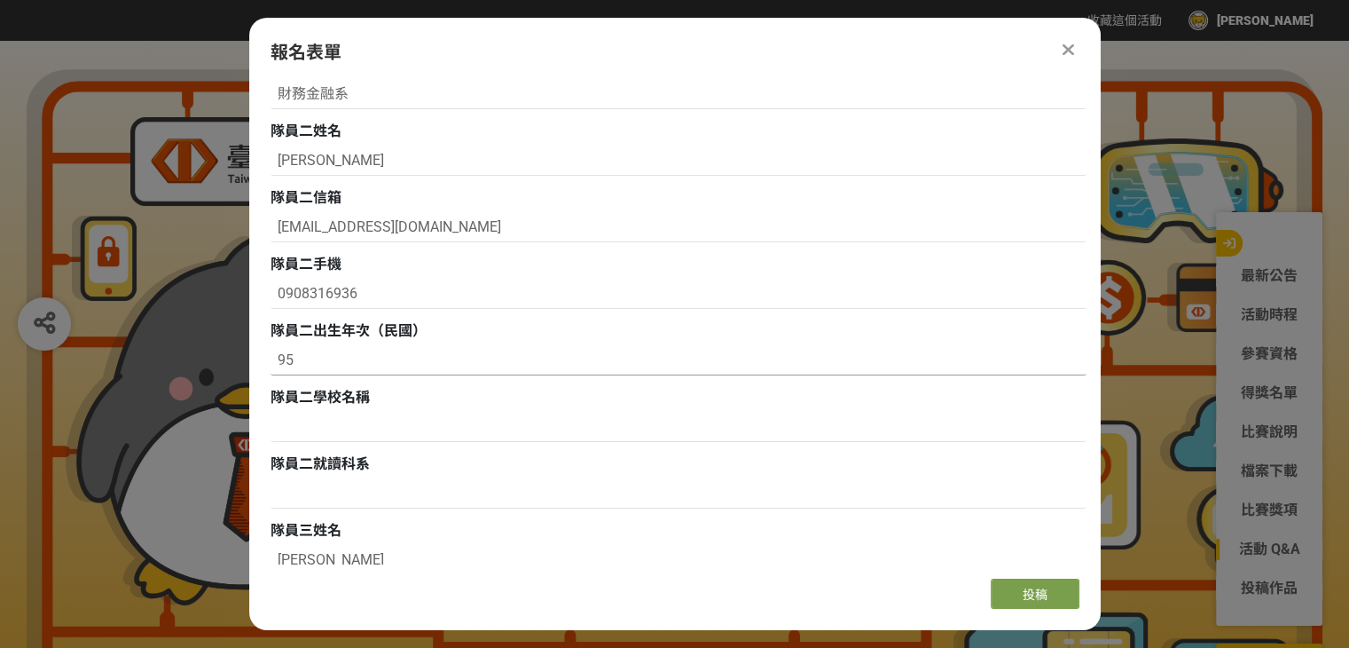
scroll to position [1065, 0]
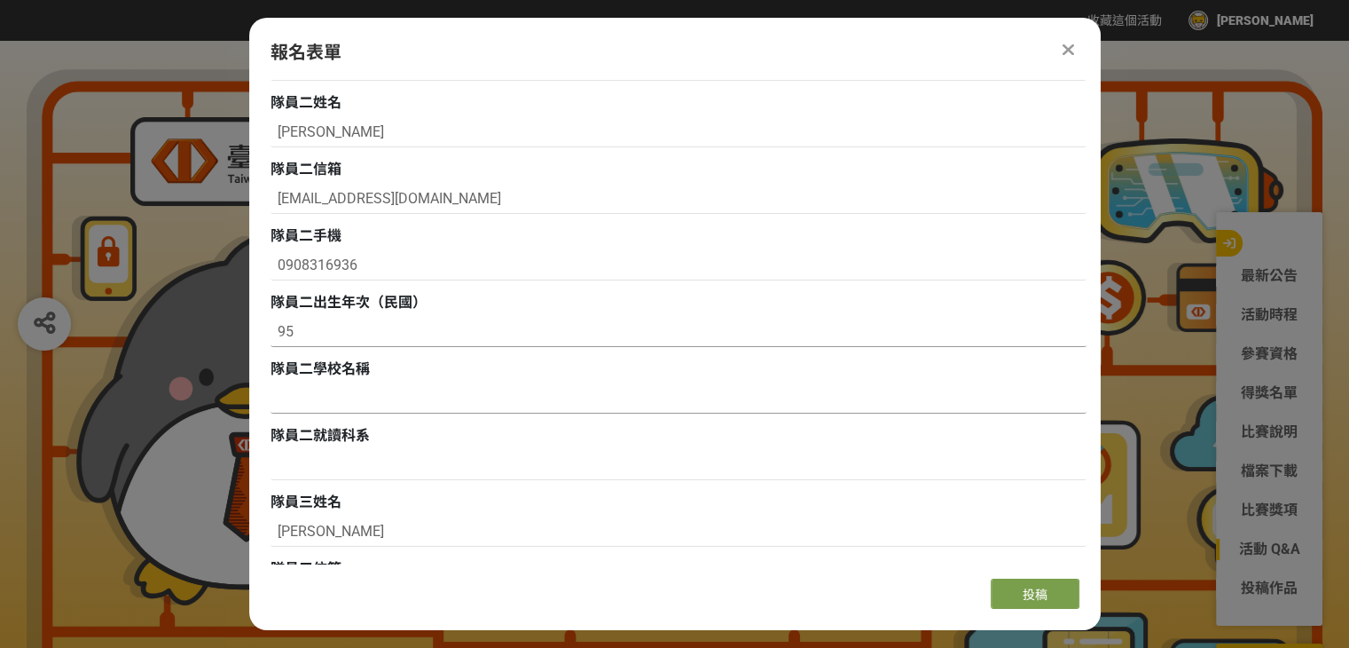
type input "95"
click at [342, 399] on input at bounding box center [679, 398] width 816 height 30
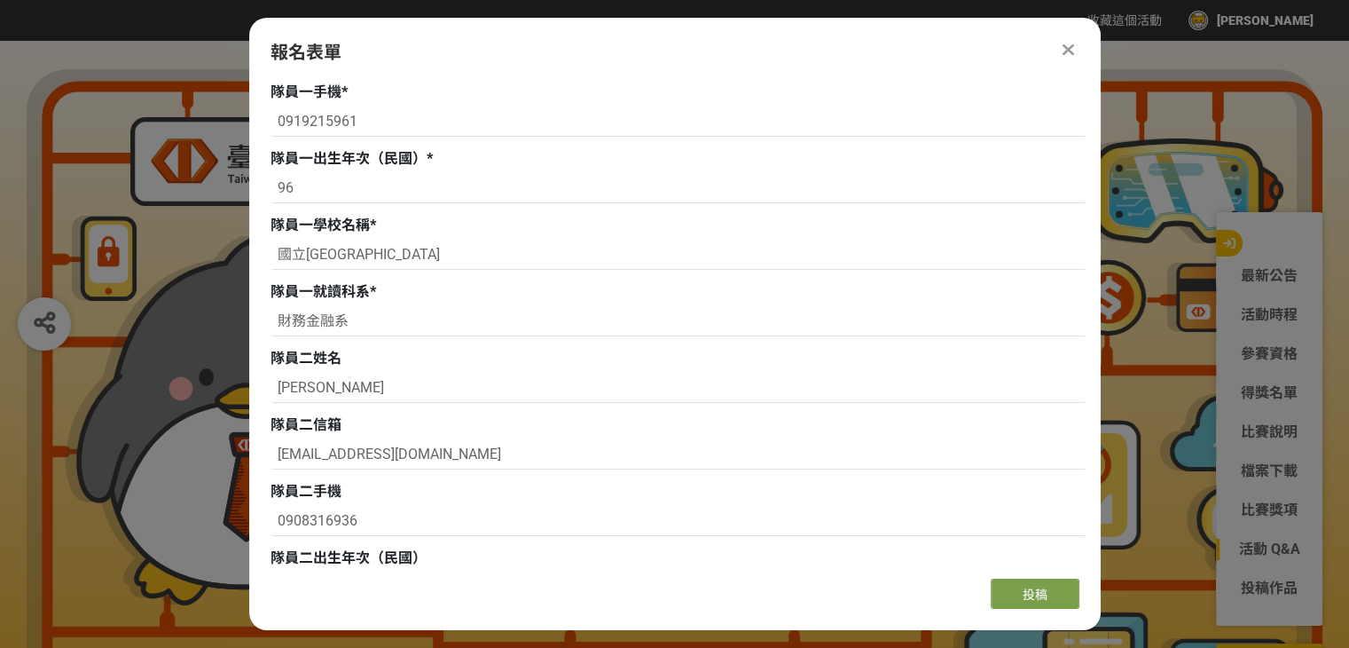
scroll to position [798, 0]
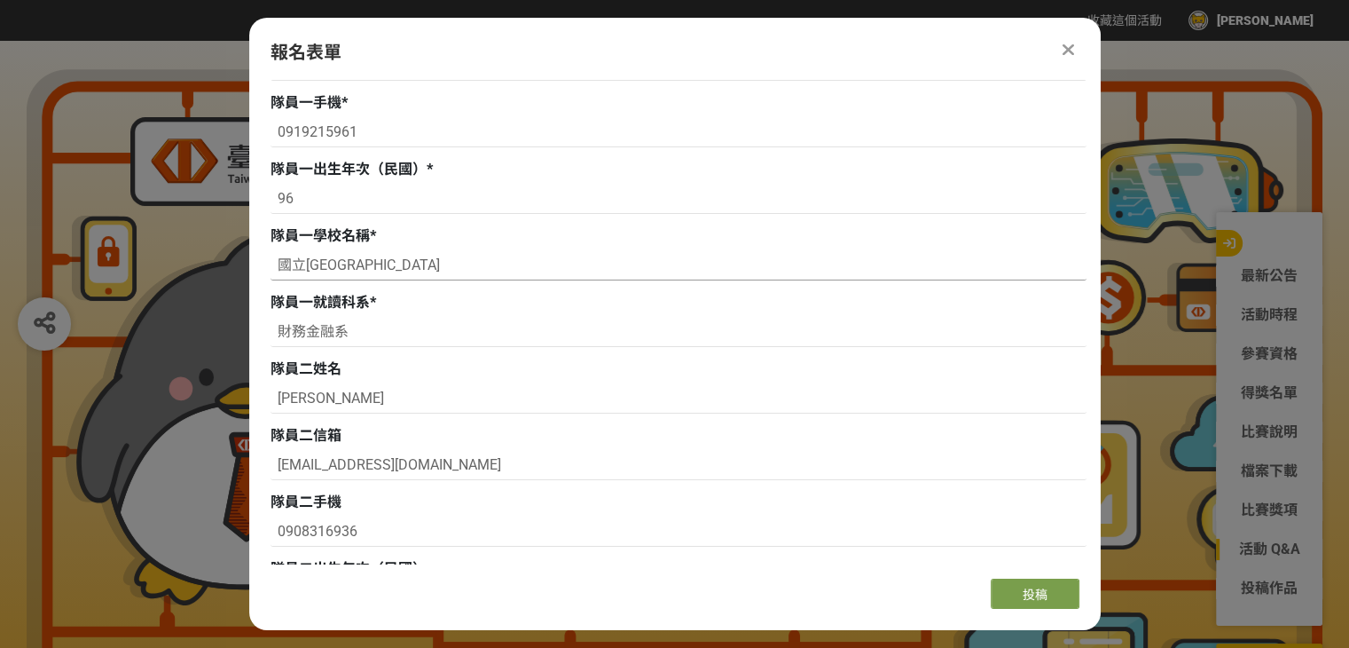
drag, startPoint x: 394, startPoint y: 273, endPoint x: 278, endPoint y: 267, distance: 116.4
click at [278, 267] on input "國立[GEOGRAPHIC_DATA]" at bounding box center [679, 265] width 816 height 30
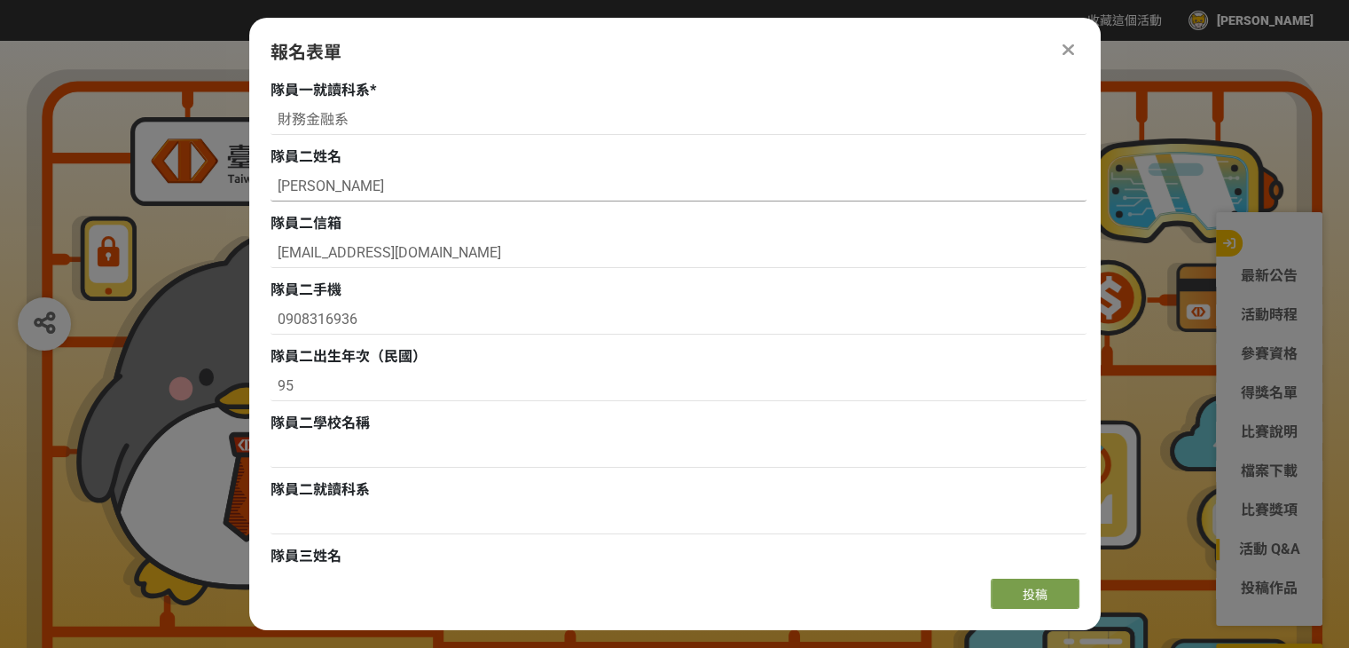
scroll to position [1065, 0]
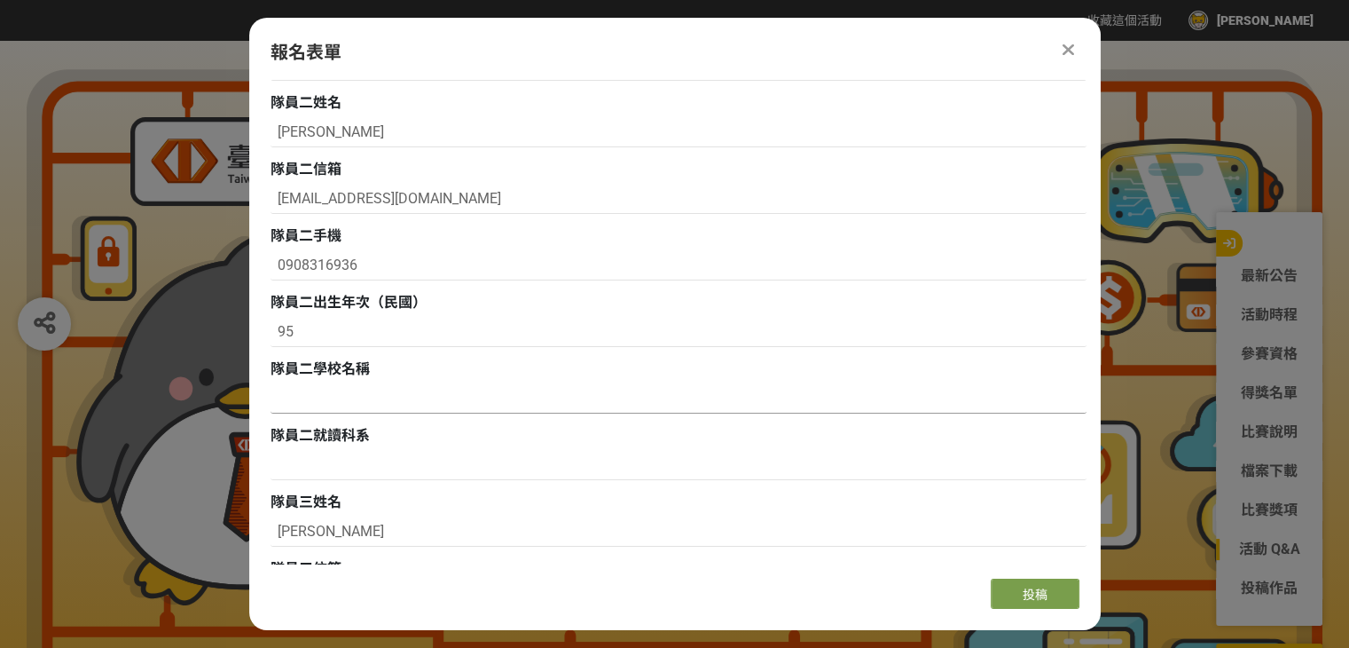
click at [316, 403] on input at bounding box center [679, 398] width 816 height 30
paste input "國立[GEOGRAPHIC_DATA]"
type input "國立[GEOGRAPHIC_DATA]"
click at [330, 452] on input at bounding box center [679, 465] width 816 height 30
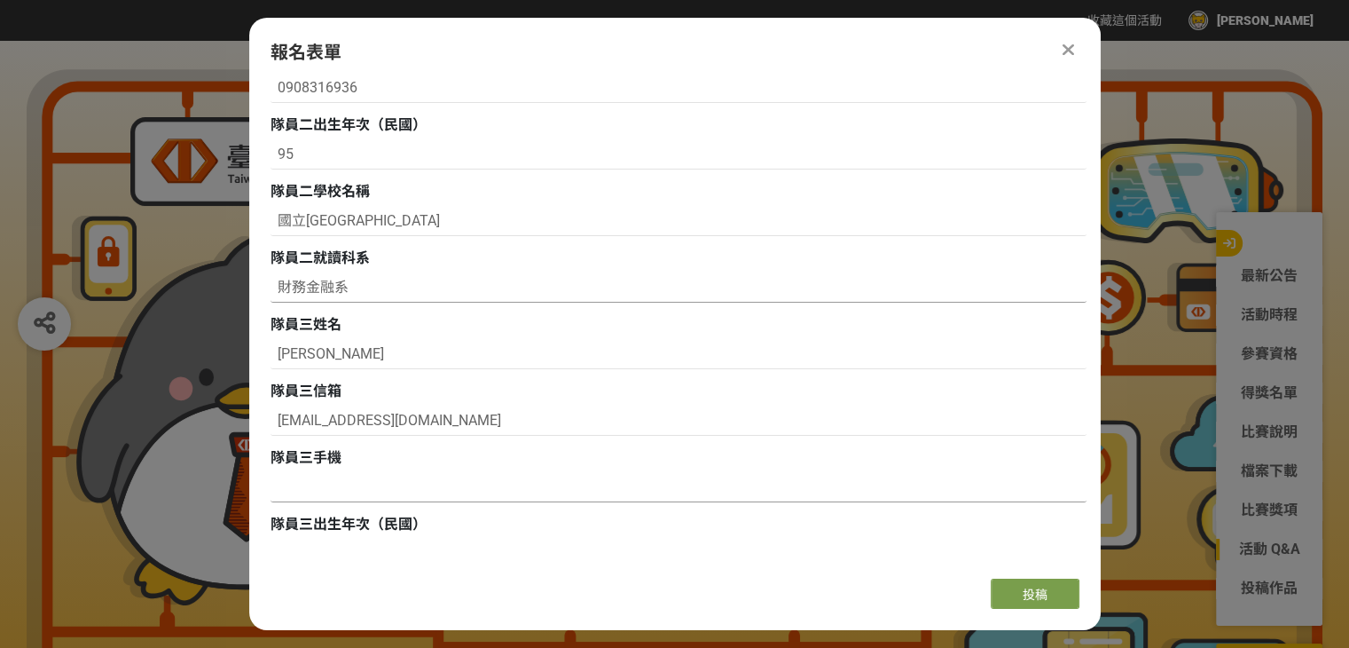
type input "財務金融系"
click at [351, 472] on input at bounding box center [679, 487] width 816 height 30
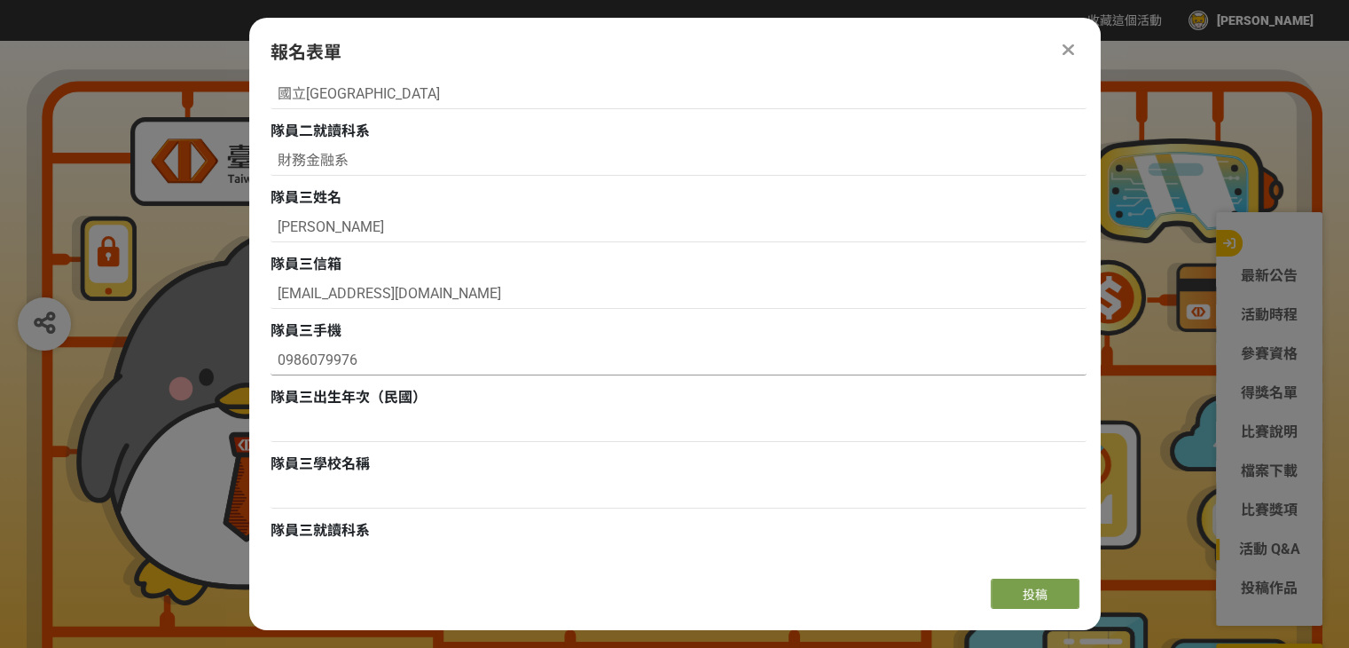
scroll to position [1419, 0]
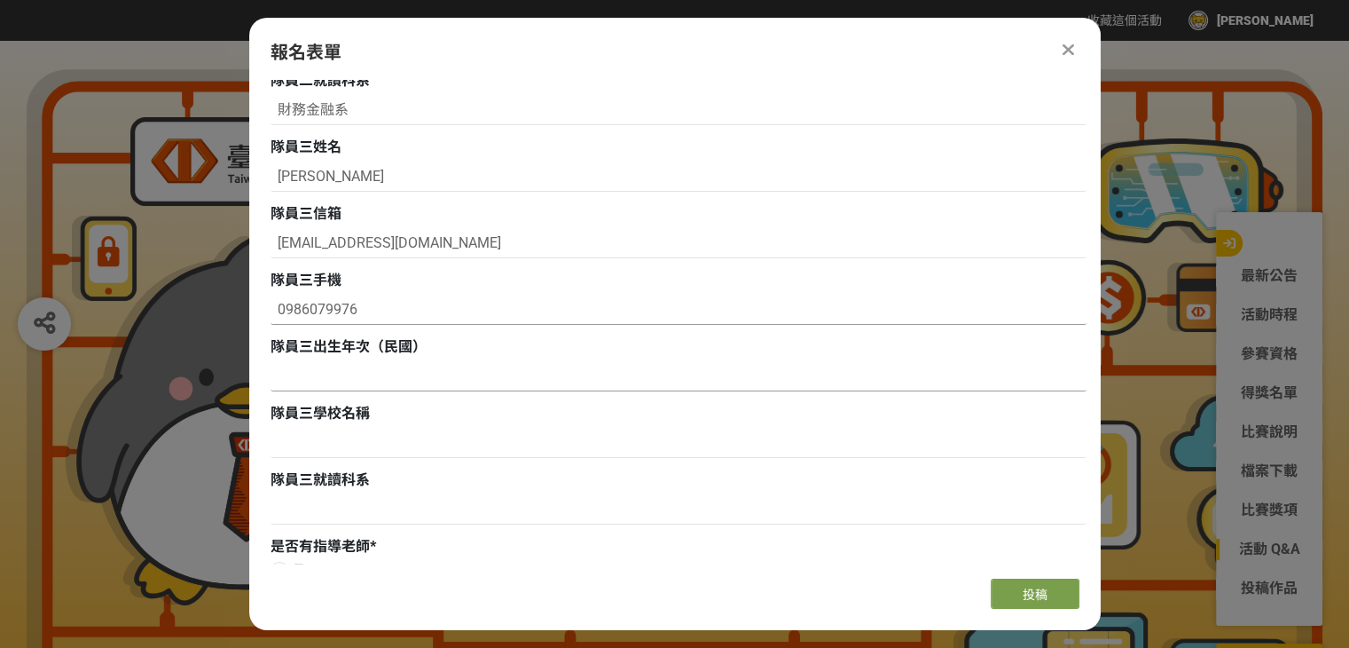
type input "0986079976"
click at [344, 370] on input at bounding box center [679, 376] width 816 height 30
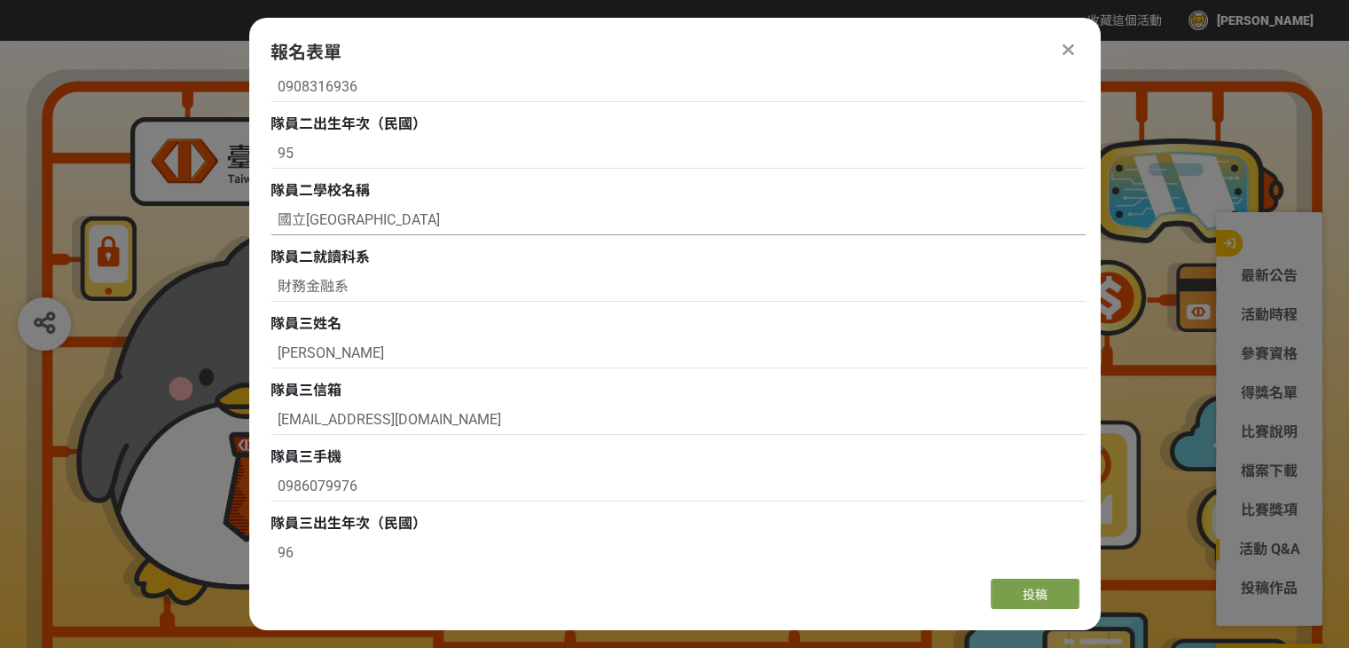
scroll to position [1242, 0]
type input "96"
drag, startPoint x: 389, startPoint y: 218, endPoint x: 261, endPoint y: 219, distance: 128.6
click at [261, 219] on div "組別與階段選擇 徵件 社群挑戰 徵件 初稿繳件 徵件 初稿報名 主辦單位限制投稿數量 1 件。 若您擁有獎金獵人帳號，且前有填寫過相關資料，系統將自動帶入。 …" at bounding box center [675, 322] width 852 height 484
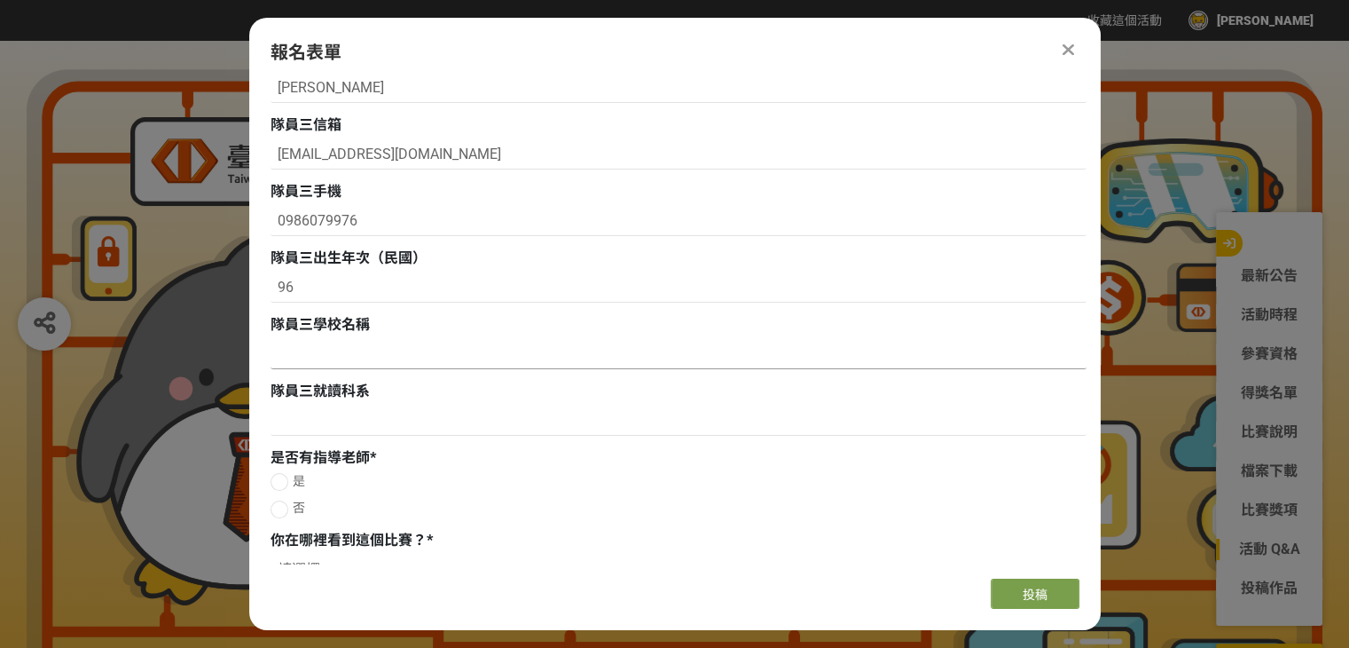
click at [341, 358] on input at bounding box center [679, 354] width 816 height 30
paste input "國立[GEOGRAPHIC_DATA]"
type input "國立[GEOGRAPHIC_DATA]"
click at [358, 427] on input at bounding box center [679, 420] width 816 height 30
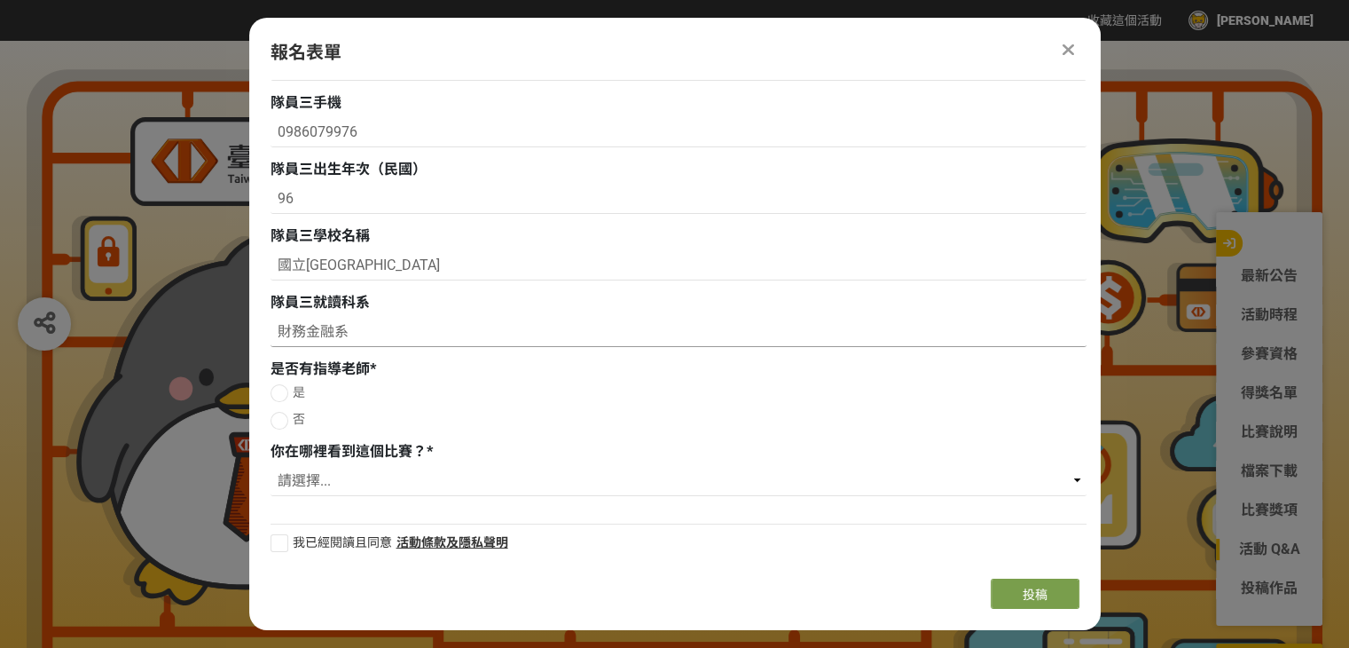
scroll to position [1598, 0]
type input "財務金融系"
click at [284, 391] on div at bounding box center [280, 392] width 18 height 18
radio input "true"
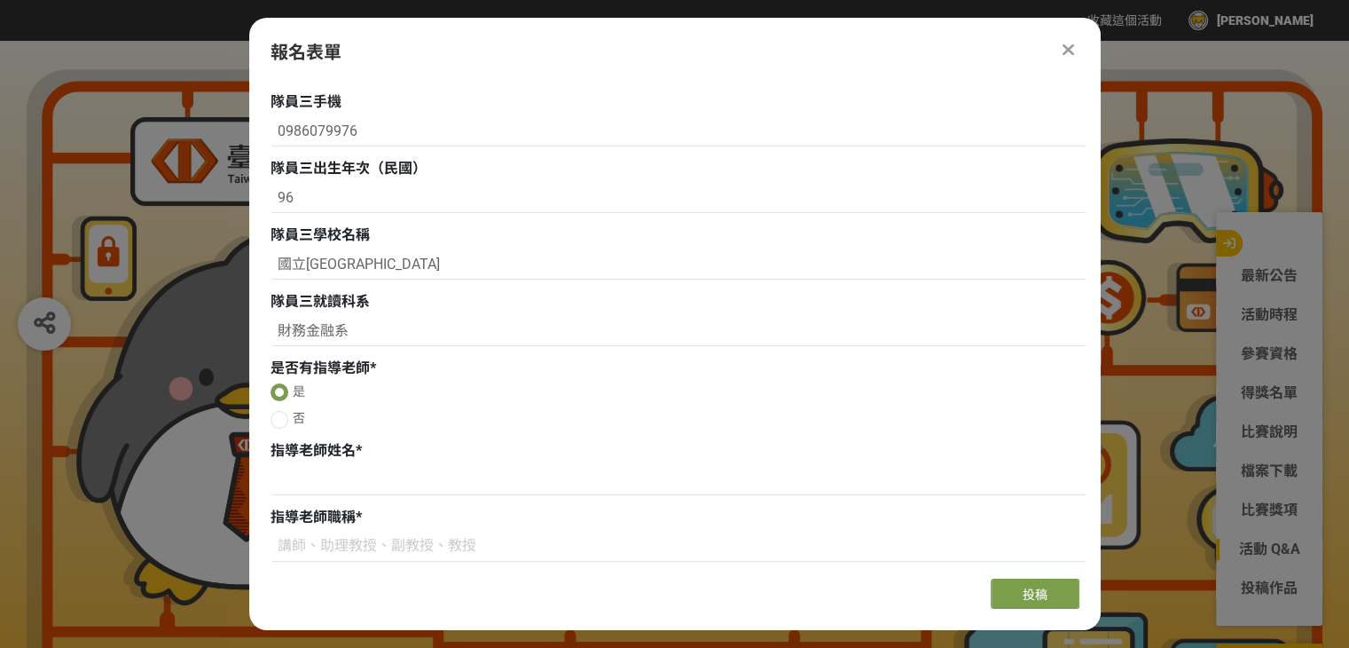
scroll to position [1775, 0]
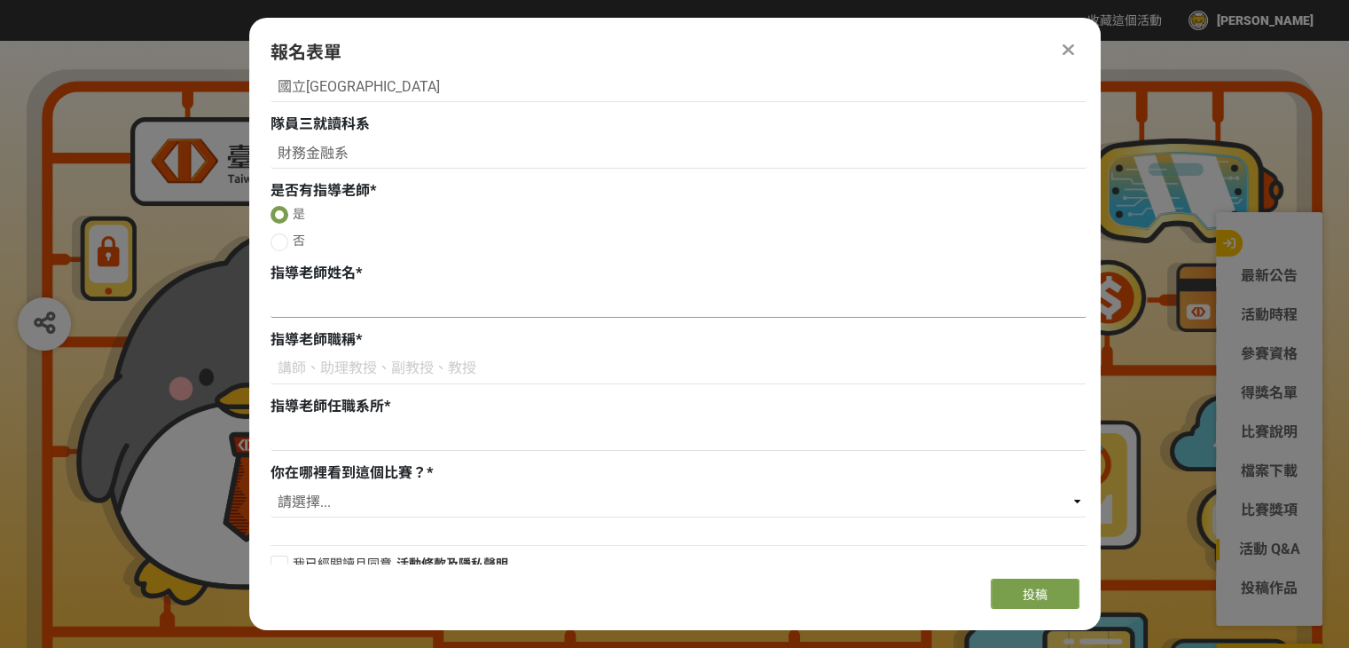
click at [387, 305] on input at bounding box center [679, 302] width 816 height 30
type input "[PERSON_NAME]"
click at [363, 364] on input at bounding box center [679, 369] width 816 height 30
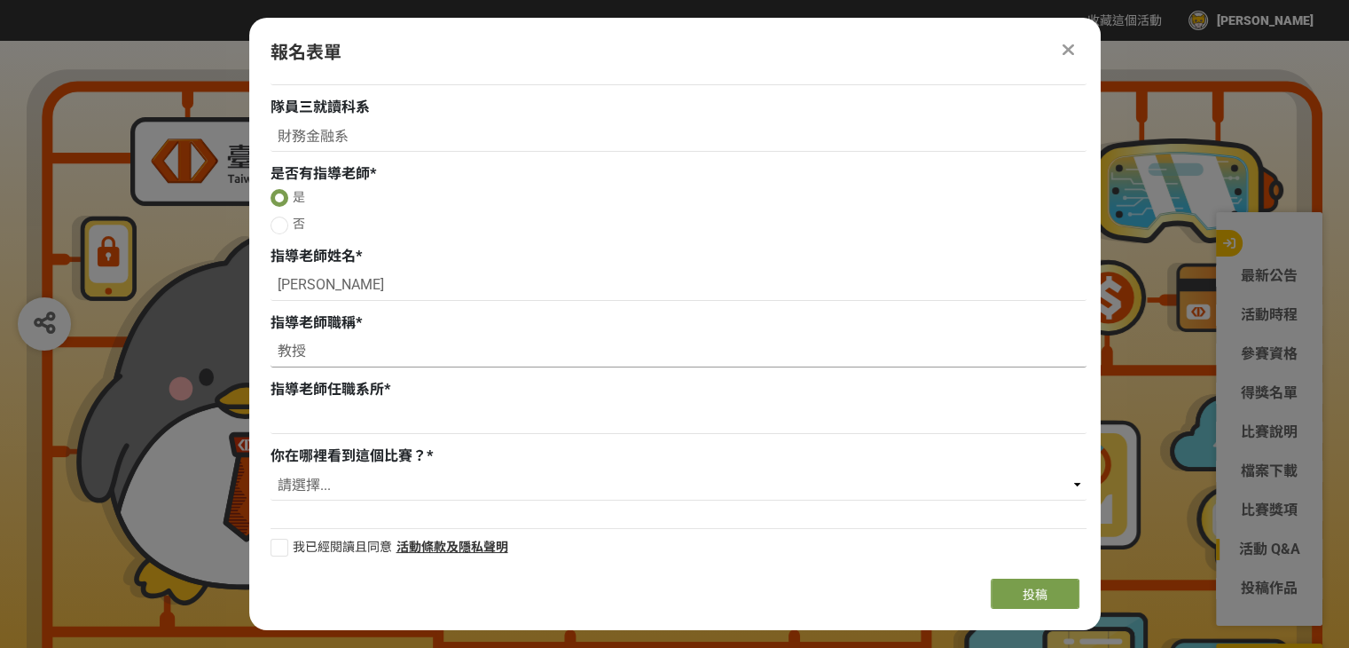
scroll to position [1797, 0]
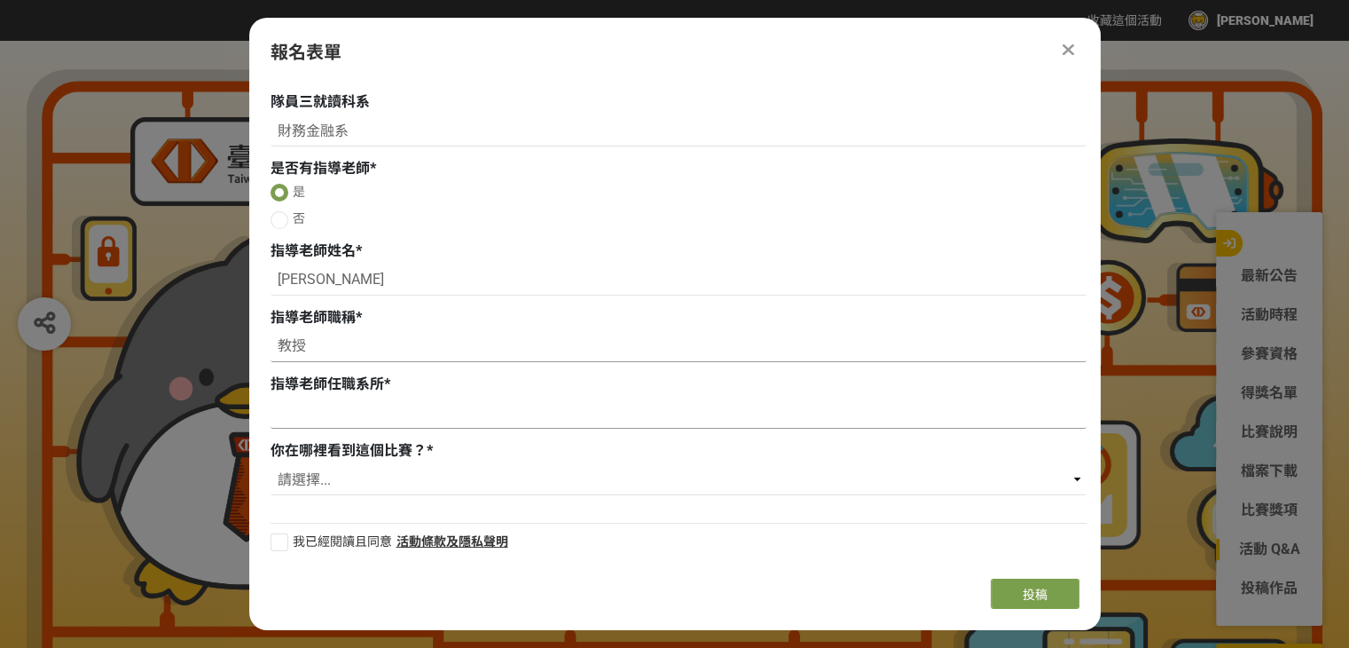
type input "教授"
click at [323, 410] on input at bounding box center [679, 413] width 816 height 30
click at [321, 483] on select "請選擇... 獎金獵人網站 Facebook / Instagram 校園講座 / 老師系上推薦 電子郵件 海報 其他" at bounding box center [679, 480] width 816 height 30
select select "校園講座 / 老師系上推薦"
click at [271, 465] on select "請選擇... 獎金獵人網站 Facebook / Instagram 校園講座 / 老師系上推薦 電子郵件 海報 其他" at bounding box center [679, 480] width 816 height 30
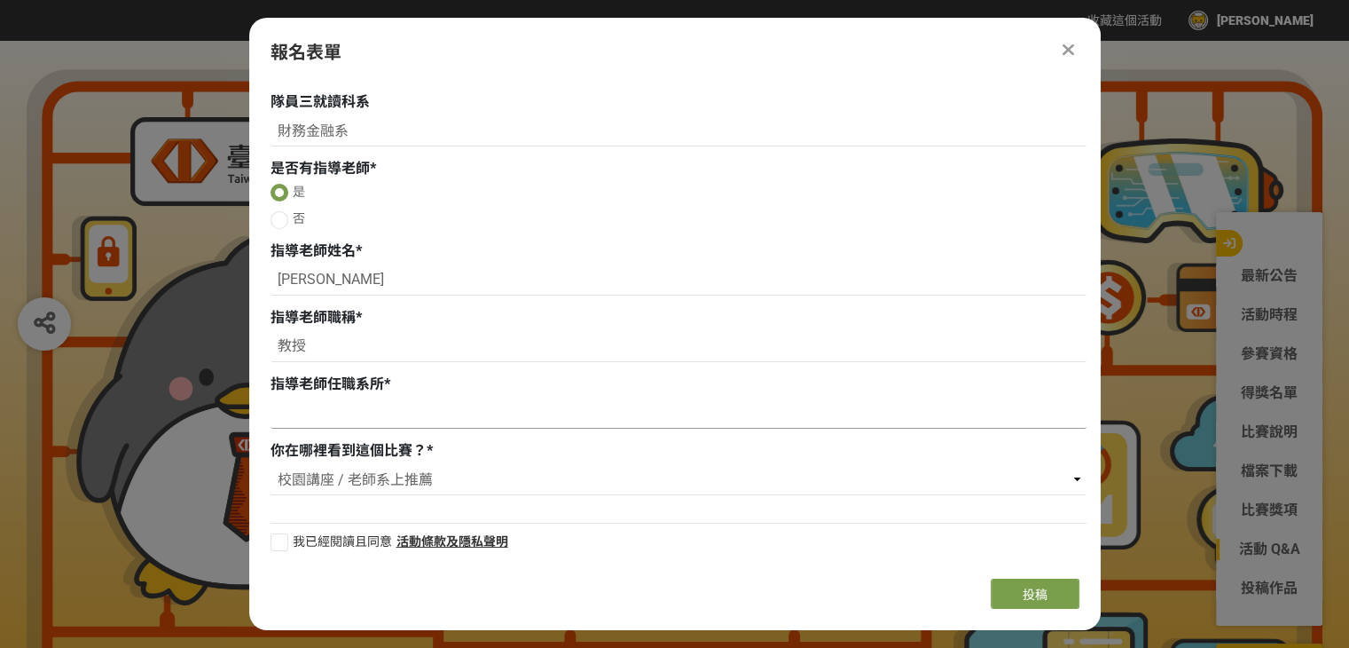
click at [341, 414] on input at bounding box center [679, 413] width 816 height 30
click at [280, 349] on input "教授" at bounding box center [679, 347] width 816 height 30
type input "助理教授"
click at [337, 417] on input at bounding box center [679, 413] width 816 height 30
type input "財務金融系"
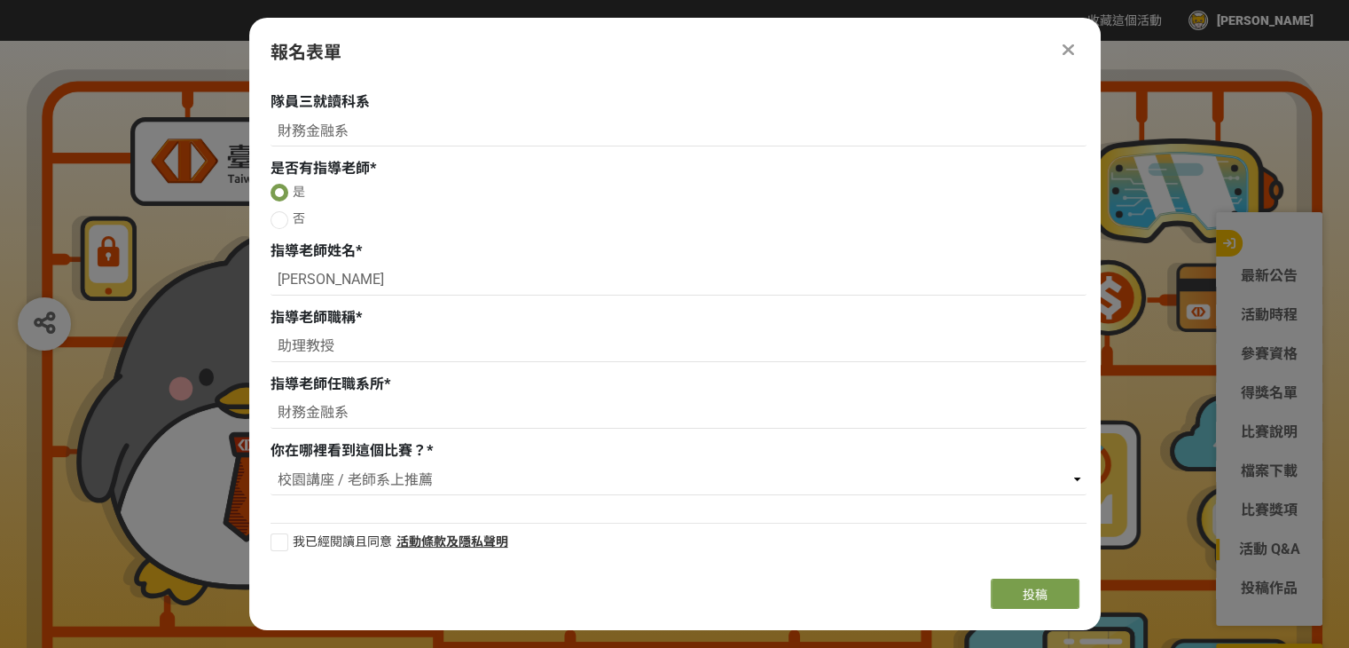
click at [280, 551] on div at bounding box center [280, 542] width 18 height 18
checkbox input "true"
click at [1045, 594] on span "投稿" at bounding box center [1035, 594] width 25 height 14
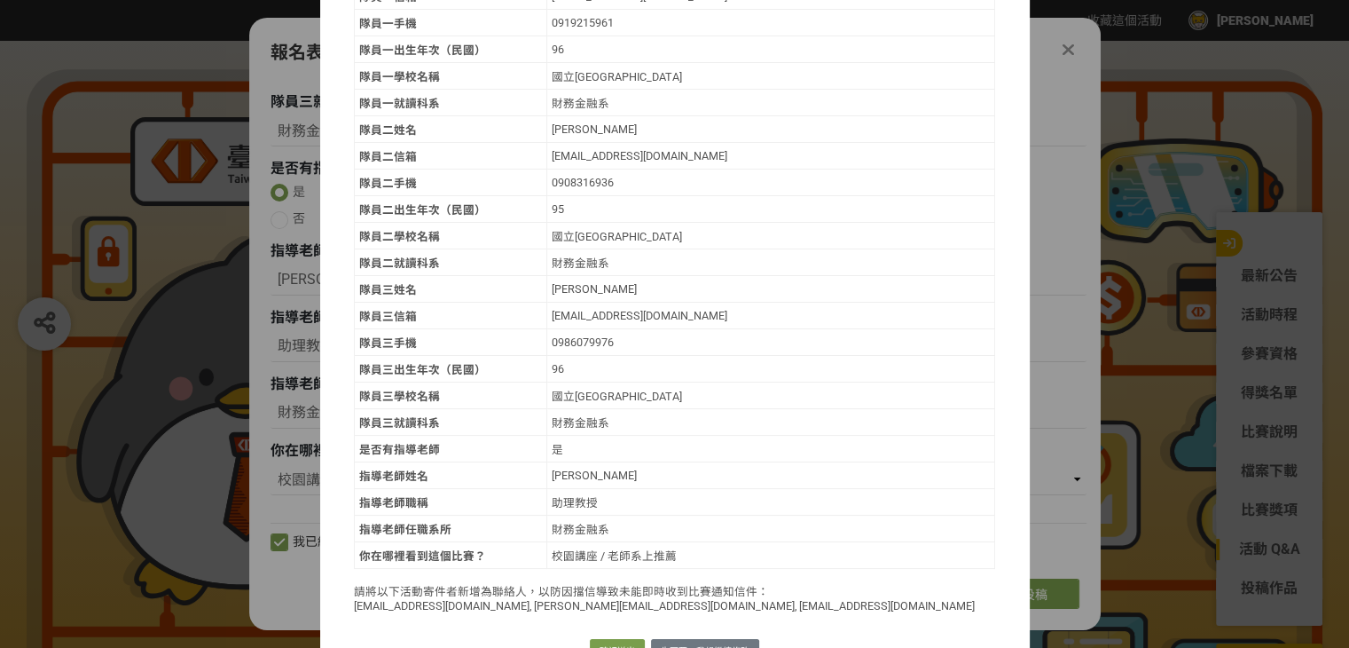
scroll to position [395, 0]
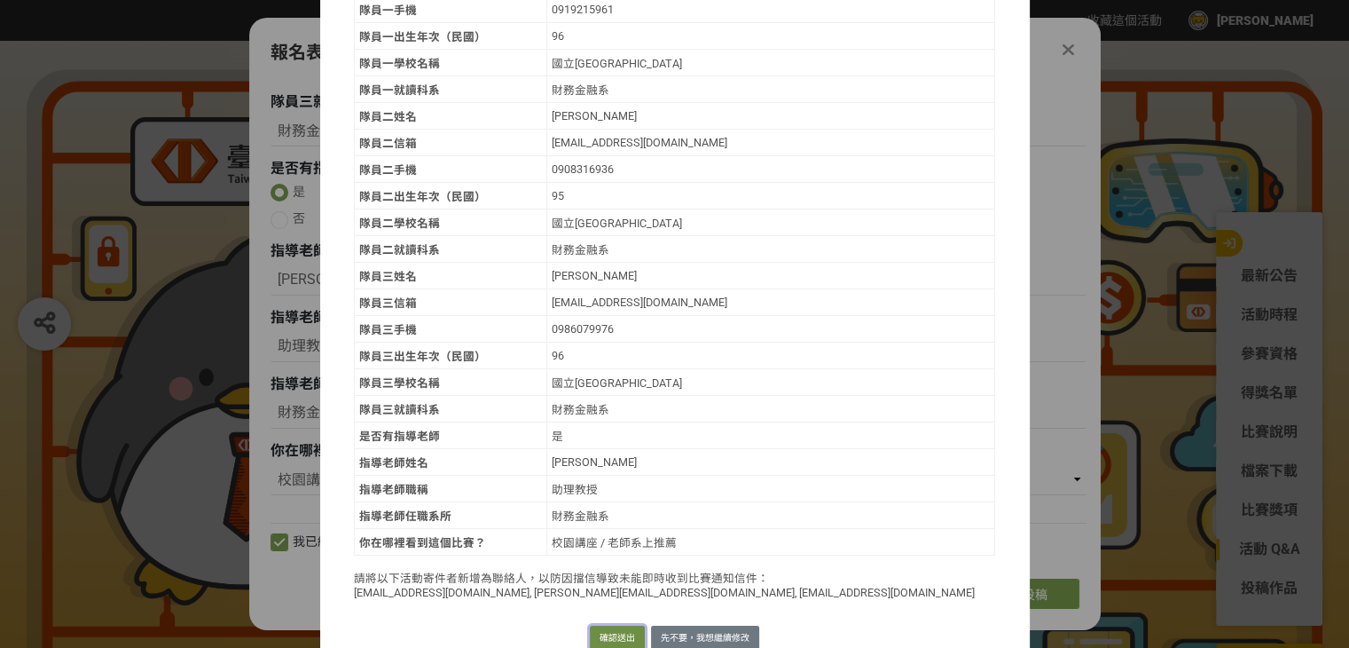
click at [625, 625] on button "確認送出" at bounding box center [617, 637] width 55 height 25
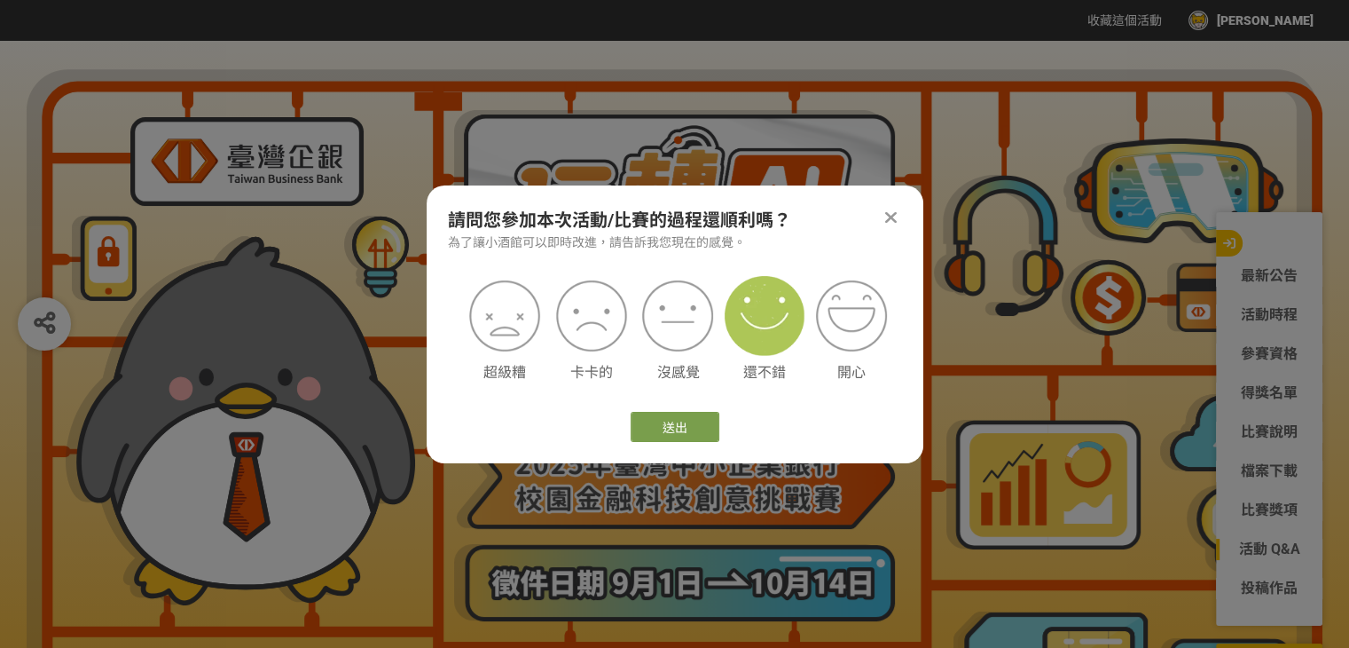
click at [759, 339] on img at bounding box center [765, 316] width 80 height 80
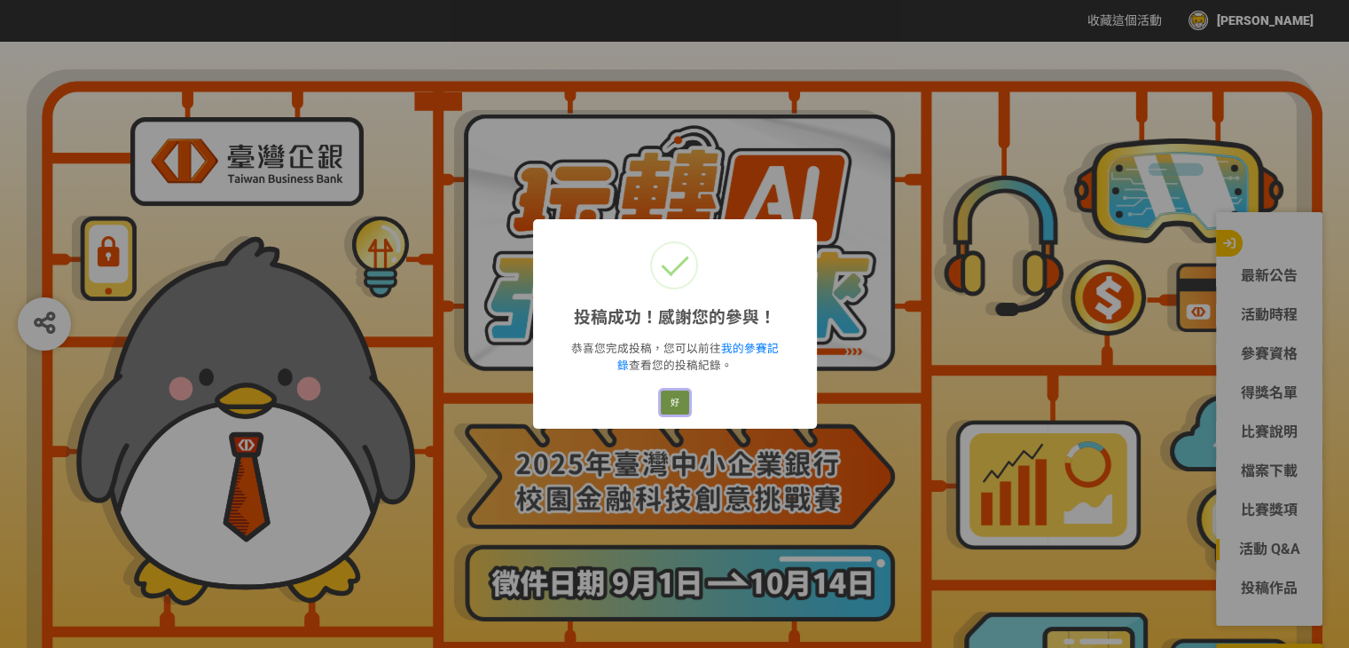
click at [669, 400] on button "好" at bounding box center [675, 402] width 28 height 25
